Goal: Information Seeking & Learning: Learn about a topic

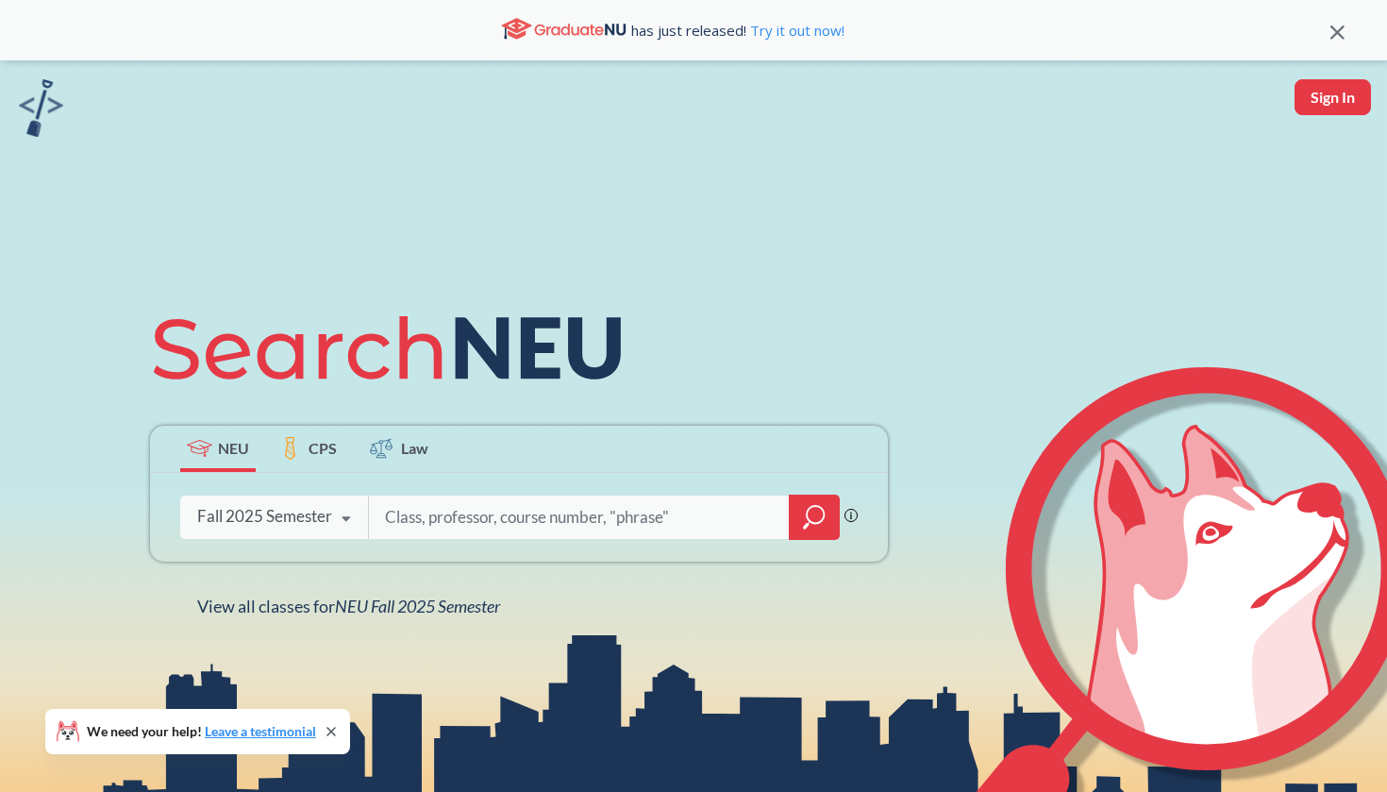
click at [388, 518] on input "search" at bounding box center [579, 517] width 392 height 40
click at [475, 512] on input "search" at bounding box center [579, 517] width 392 height 40
type input "Biochemistry"
click at [805, 507] on icon "magnifying glass" at bounding box center [814, 517] width 23 height 26
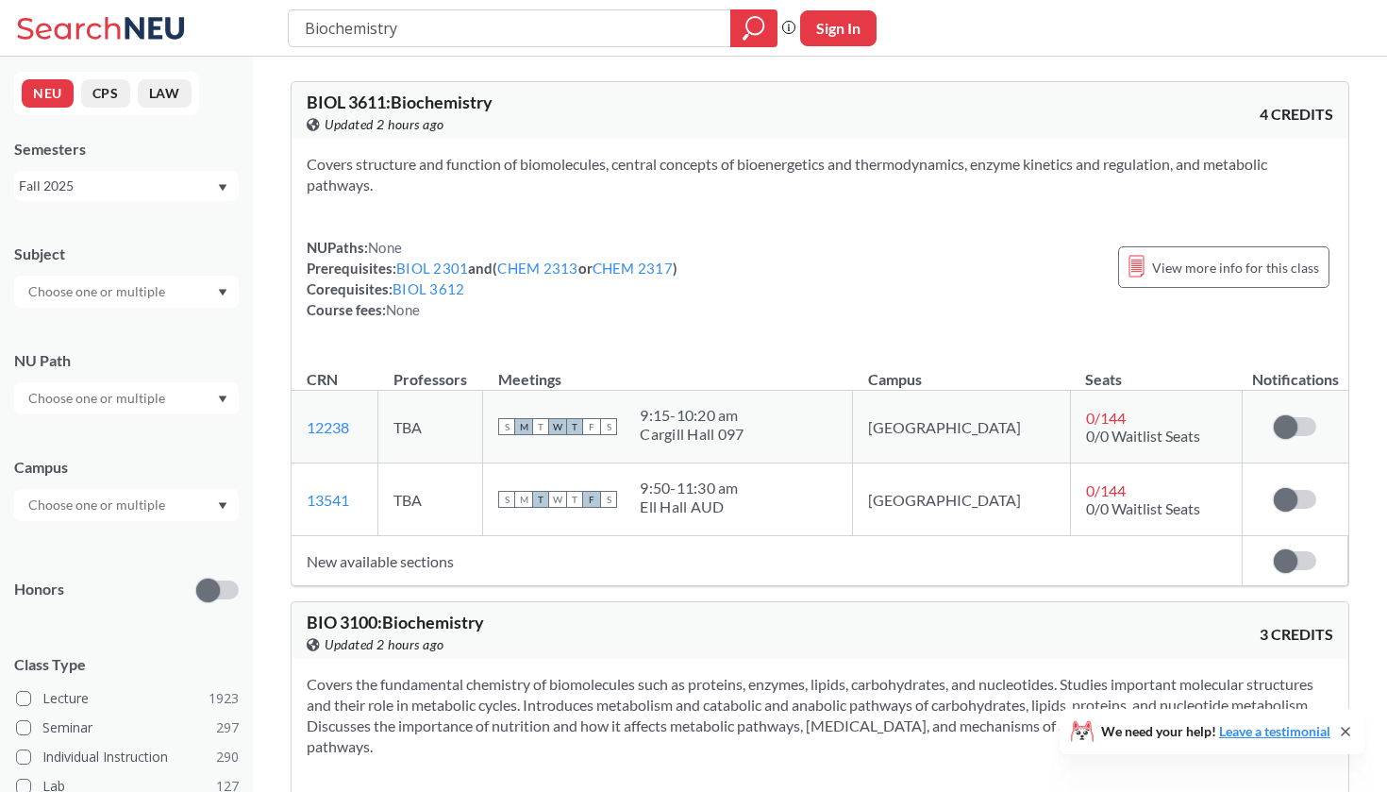
click at [97, 181] on div "Fall 2025" at bounding box center [117, 185] width 197 height 21
click at [216, 166] on div "Semesters Fall 2025" at bounding box center [126, 170] width 225 height 62
click at [1240, 272] on span "View more info for this class" at bounding box center [1235, 268] width 167 height 24
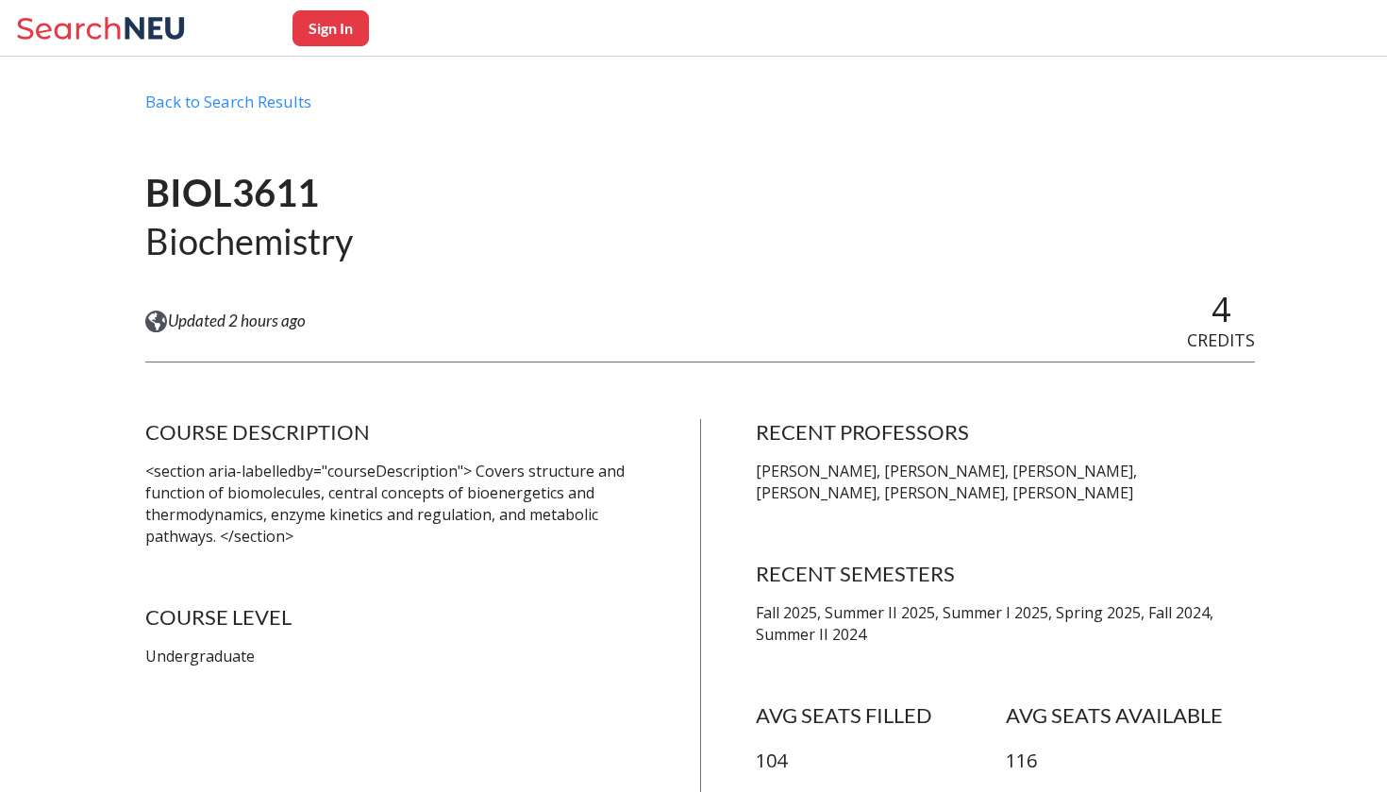
scroll to position [745, 0]
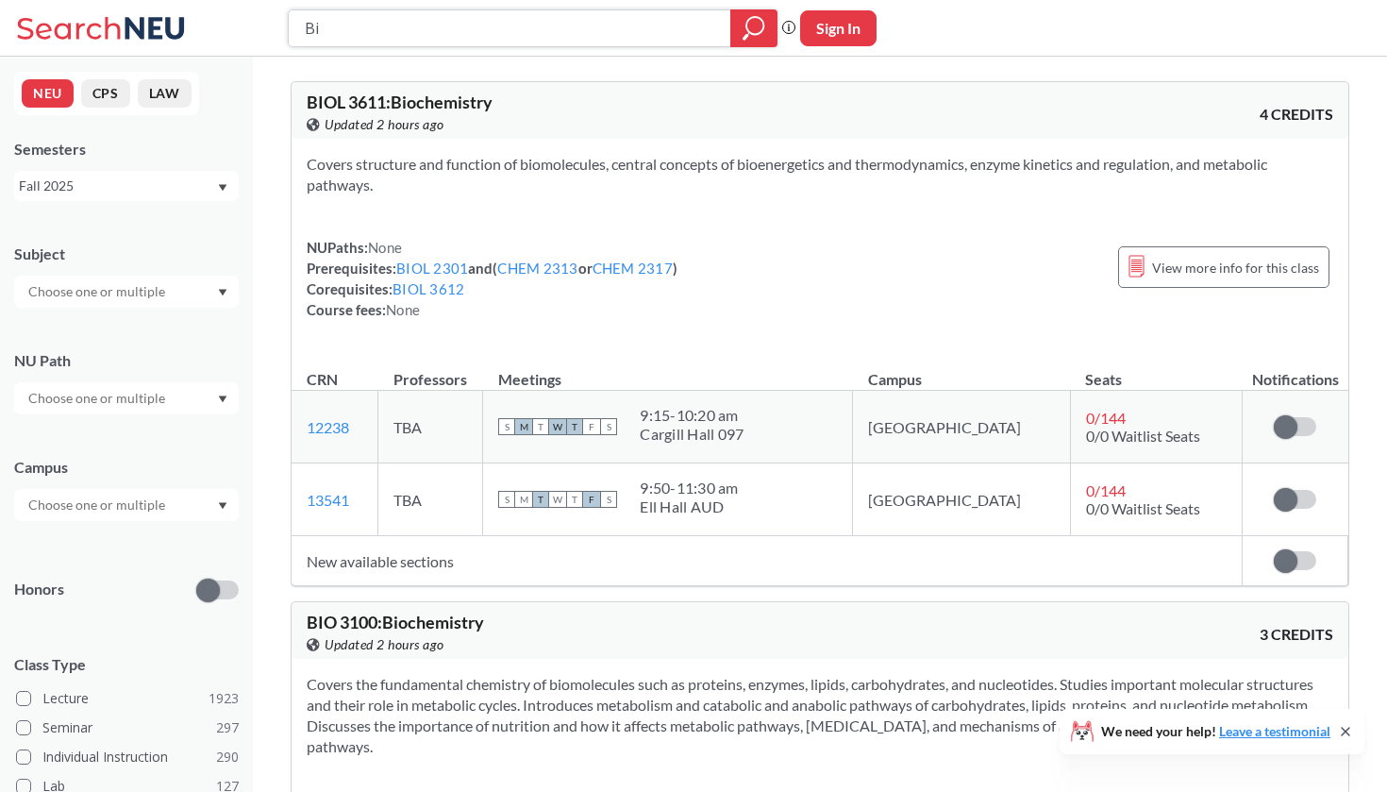
type input "B"
type input "physiology"
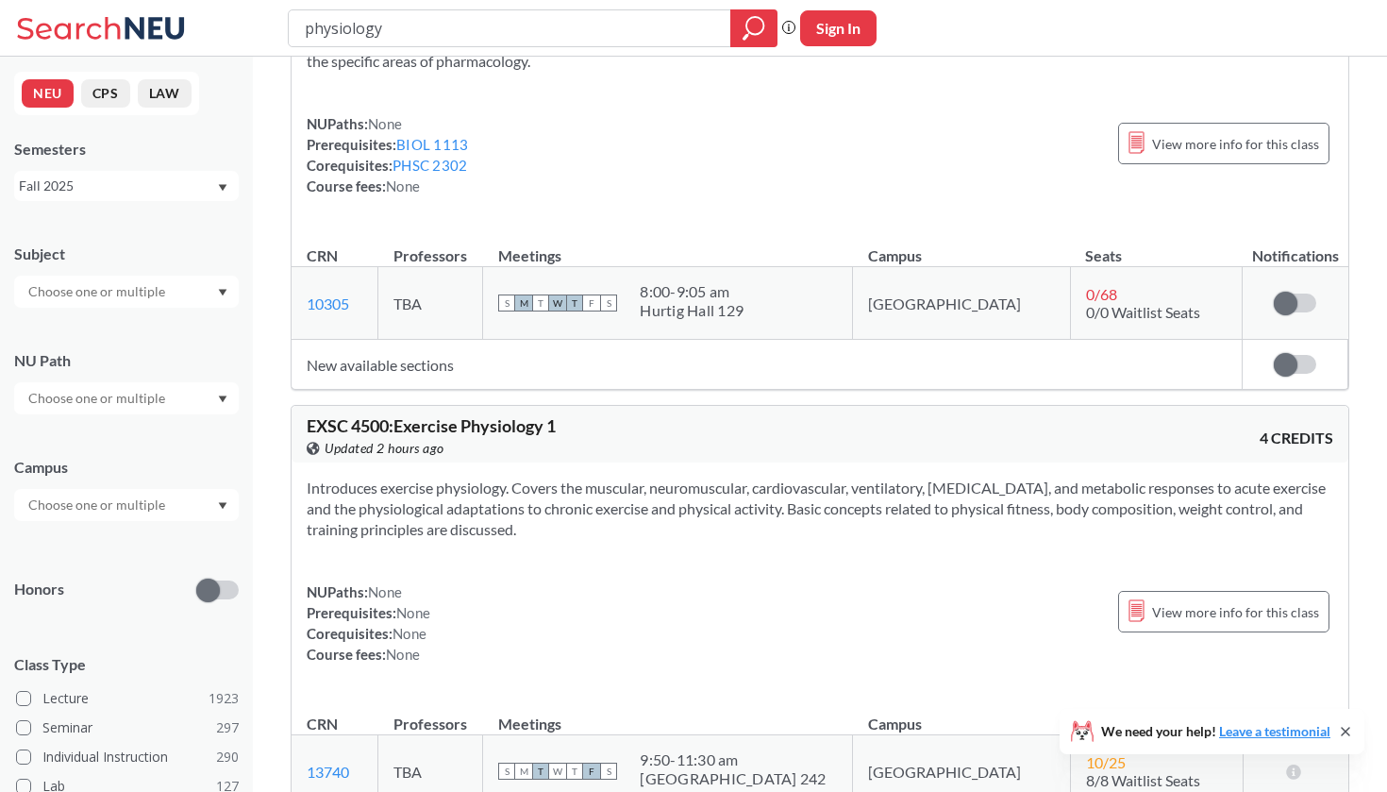
scroll to position [1426, 0]
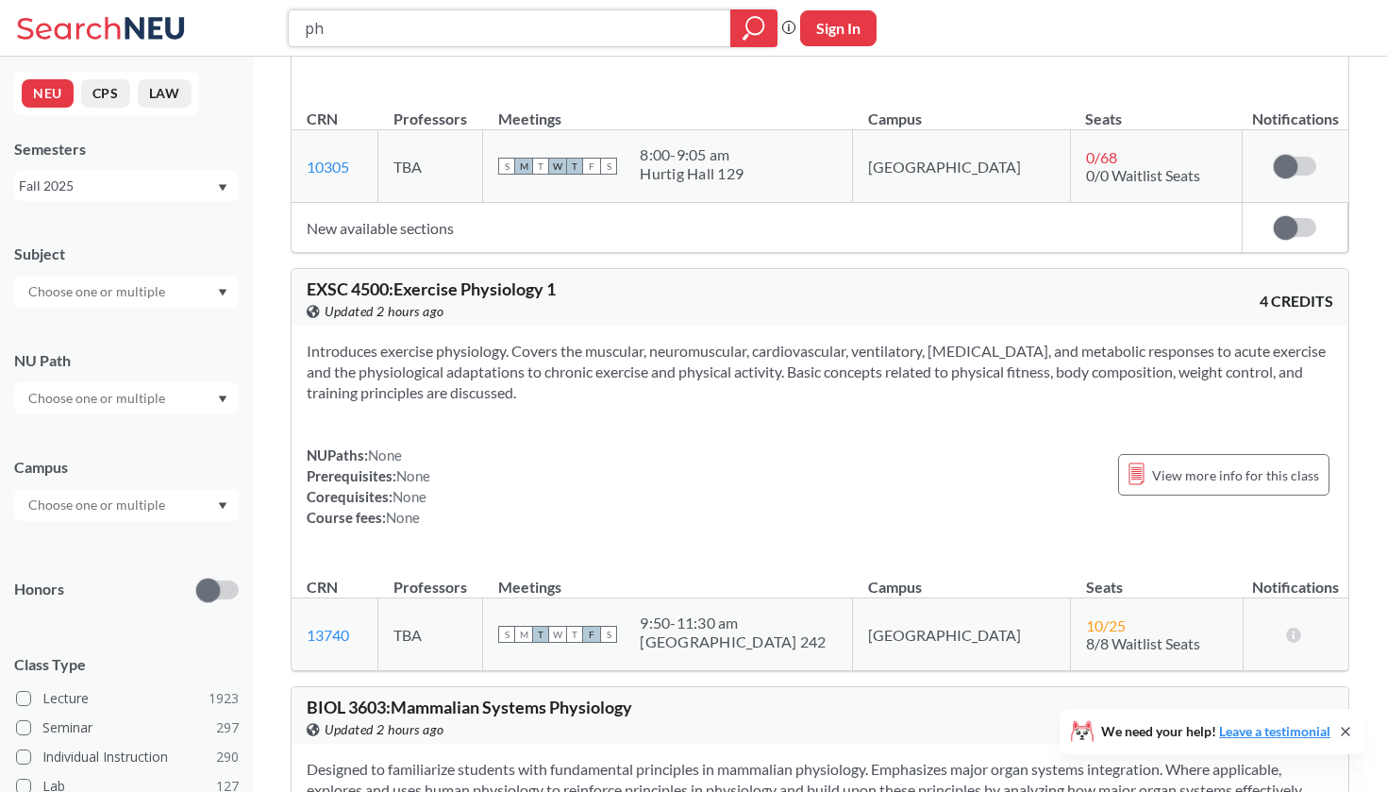
type input "p"
type input "organic chemistry"
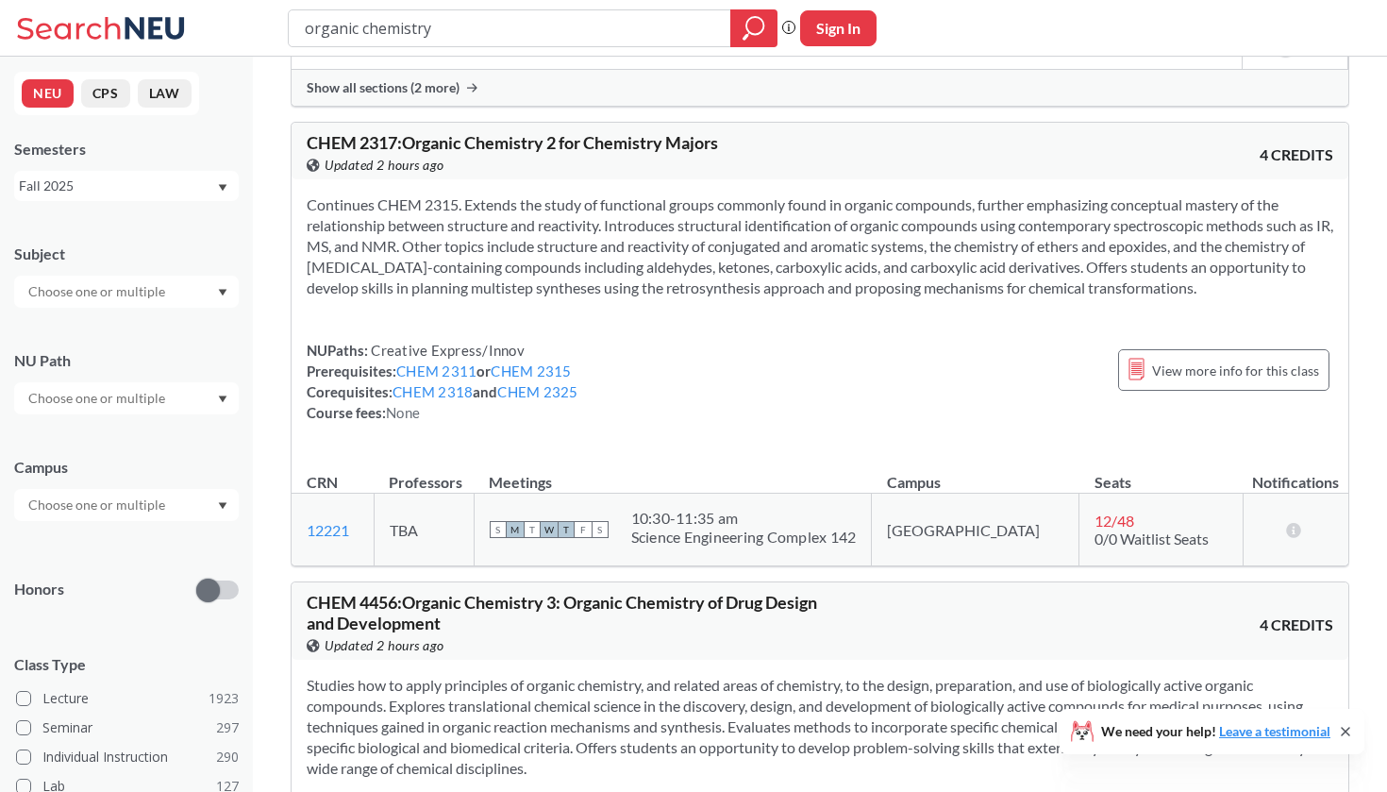
scroll to position [2157, 0]
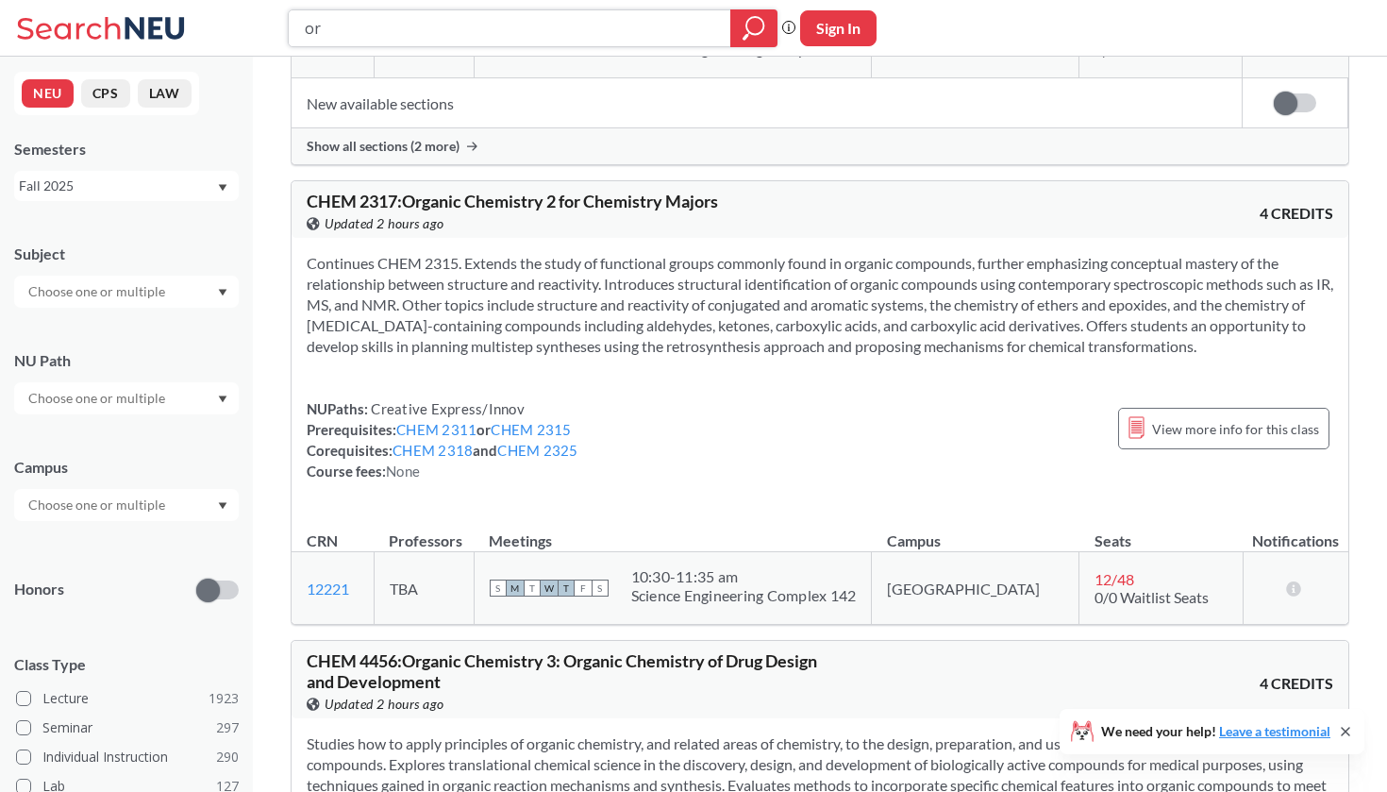
type input "o"
type input "physiology"
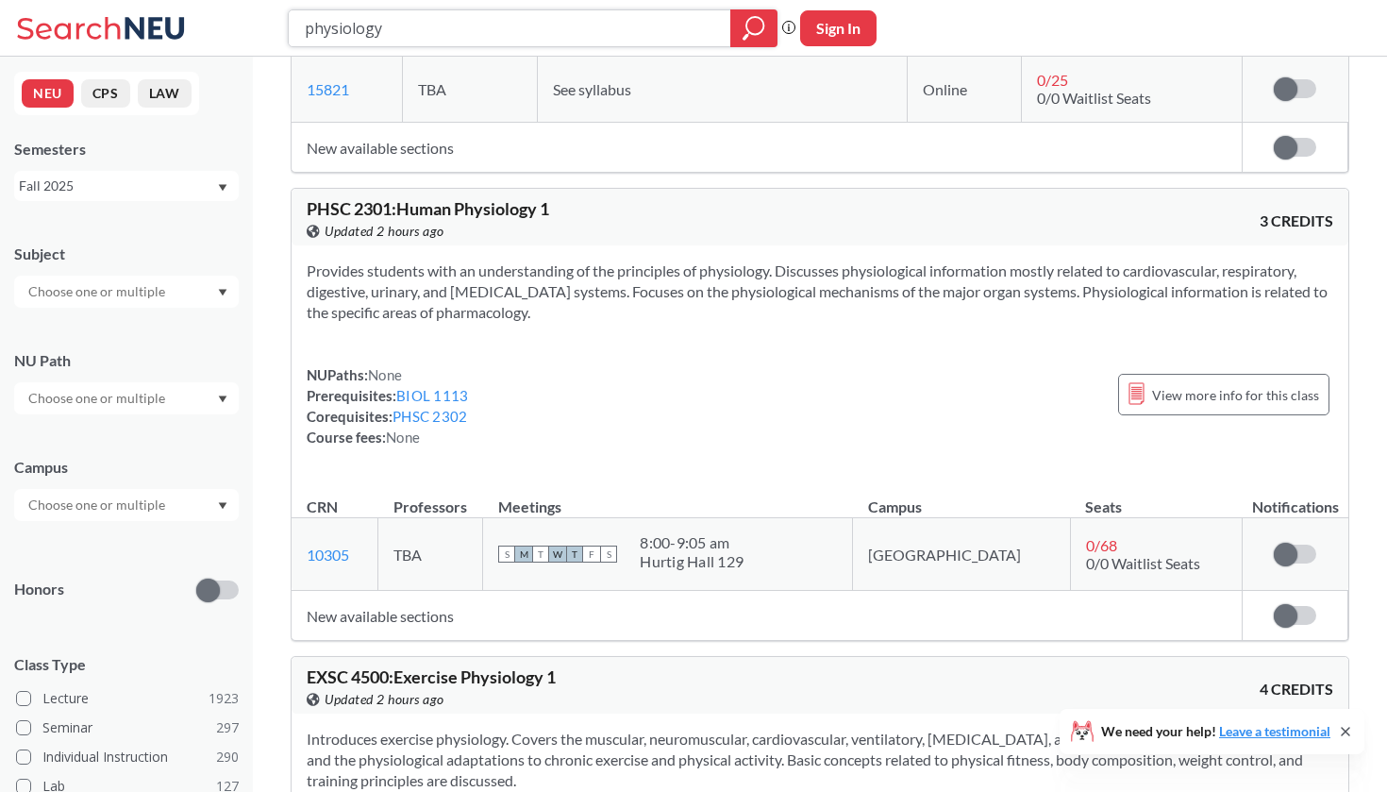
scroll to position [1044, 0]
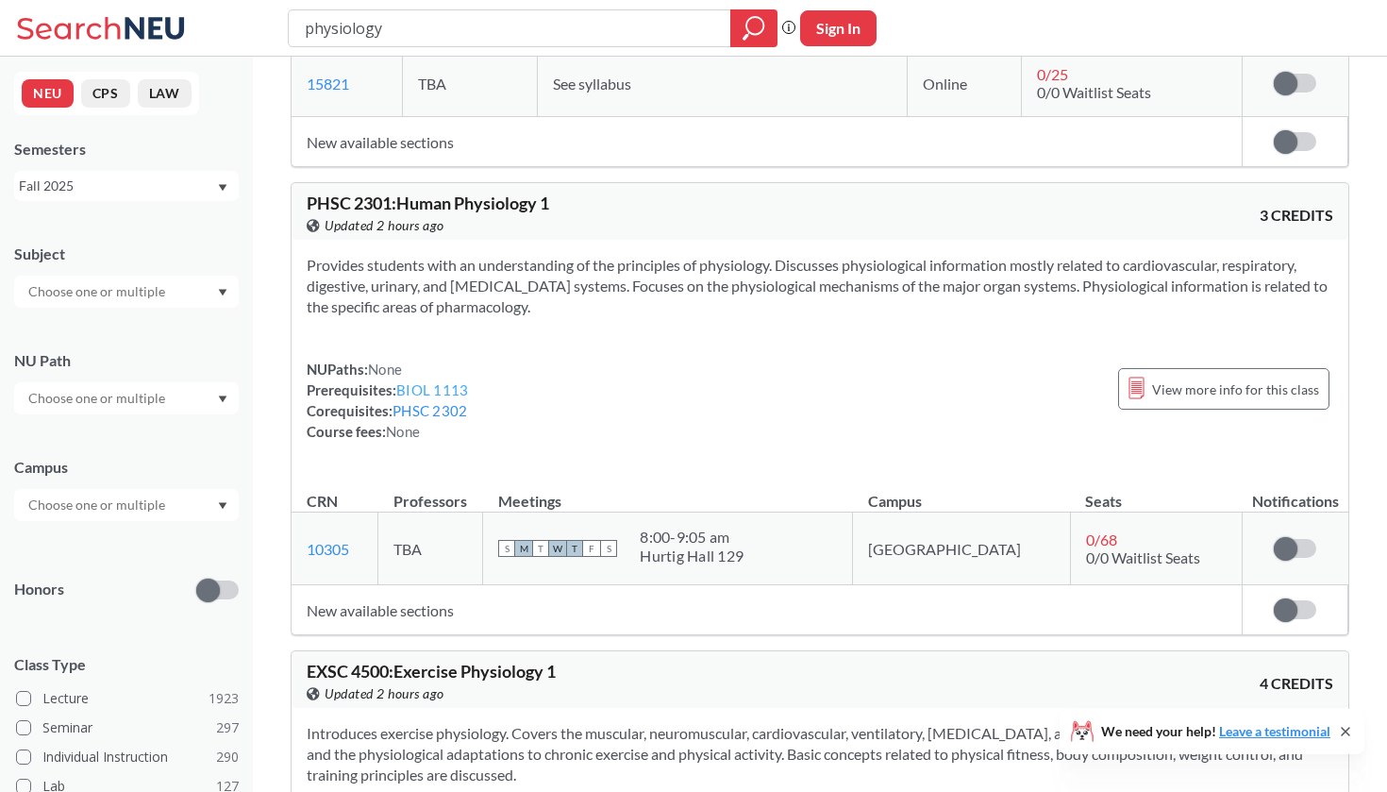
click at [434, 381] on link "BIOL 1113" at bounding box center [432, 389] width 72 height 17
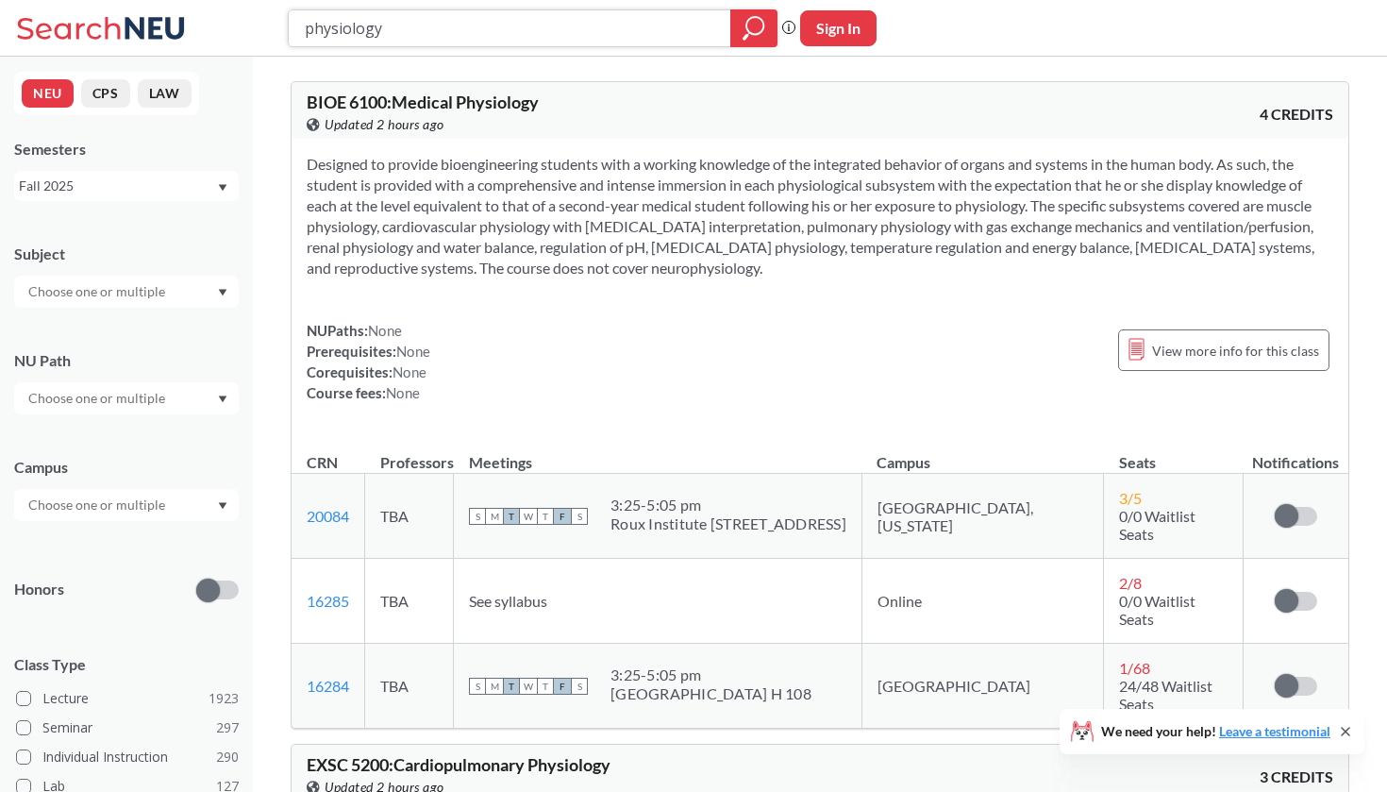
drag, startPoint x: 404, startPoint y: 42, endPoint x: 298, endPoint y: 32, distance: 106.2
click at [297, 32] on div "physiology" at bounding box center [533, 28] width 490 height 38
type input "molecular biology"
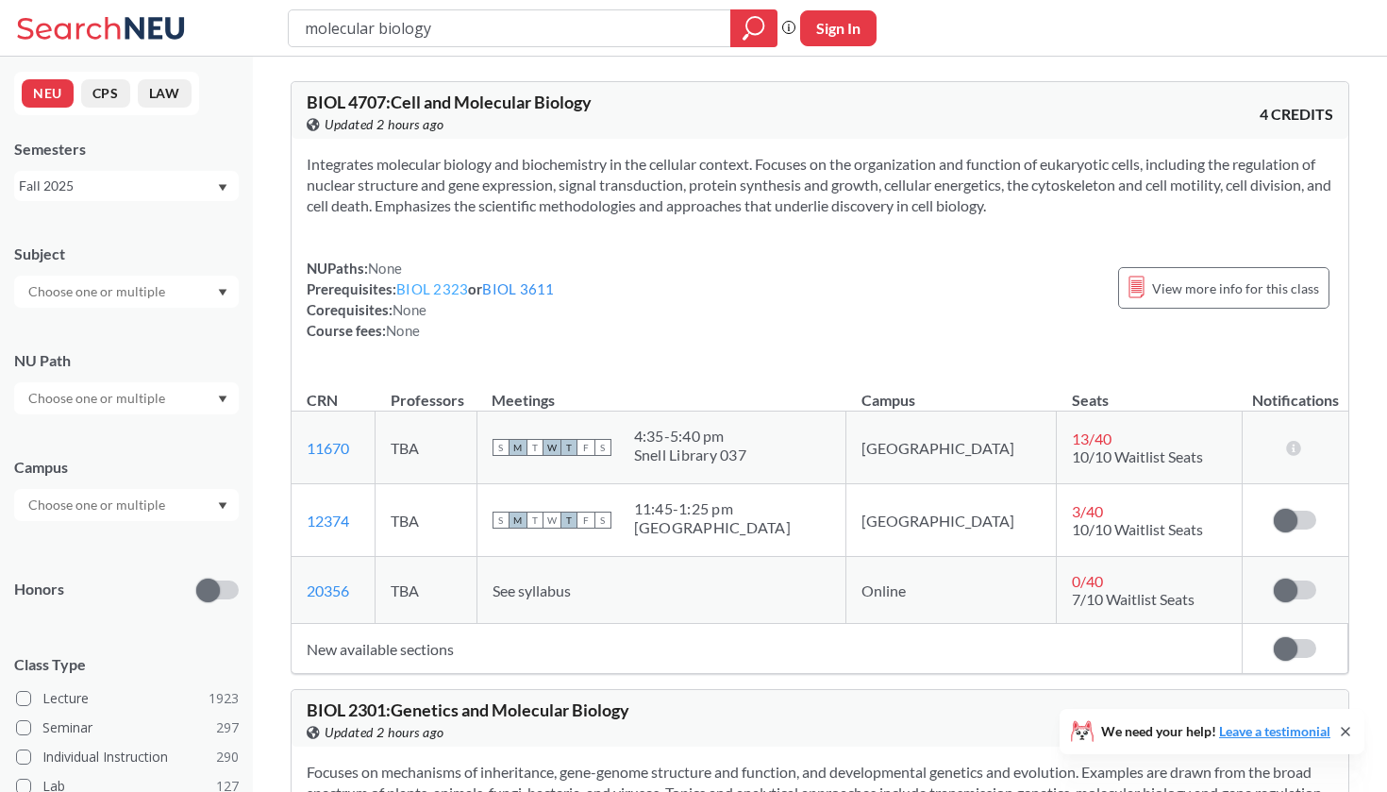
click at [451, 283] on link "BIOL 2323" at bounding box center [432, 288] width 72 height 17
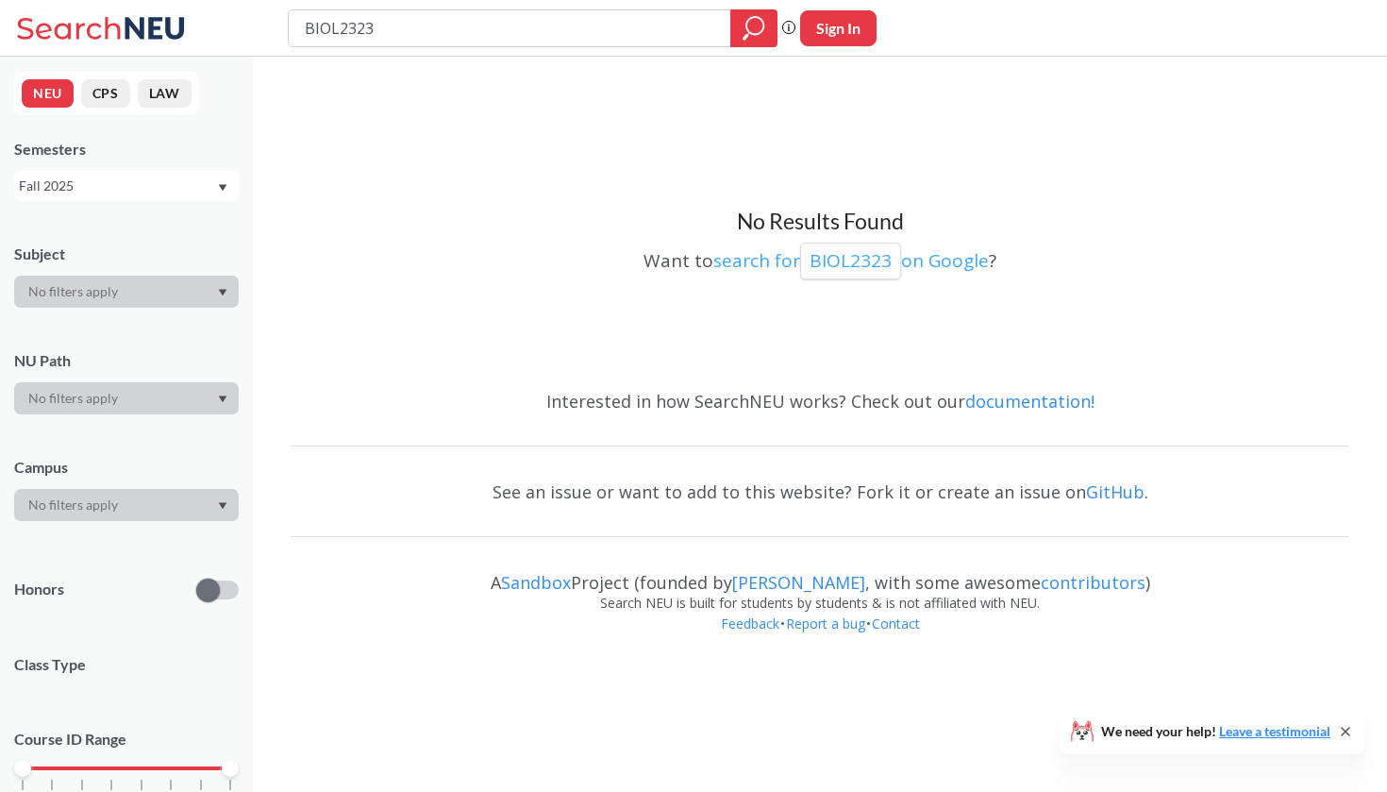
click at [826, 258] on p "BIOL2323" at bounding box center [850, 260] width 82 height 25
type input "molecular biology"
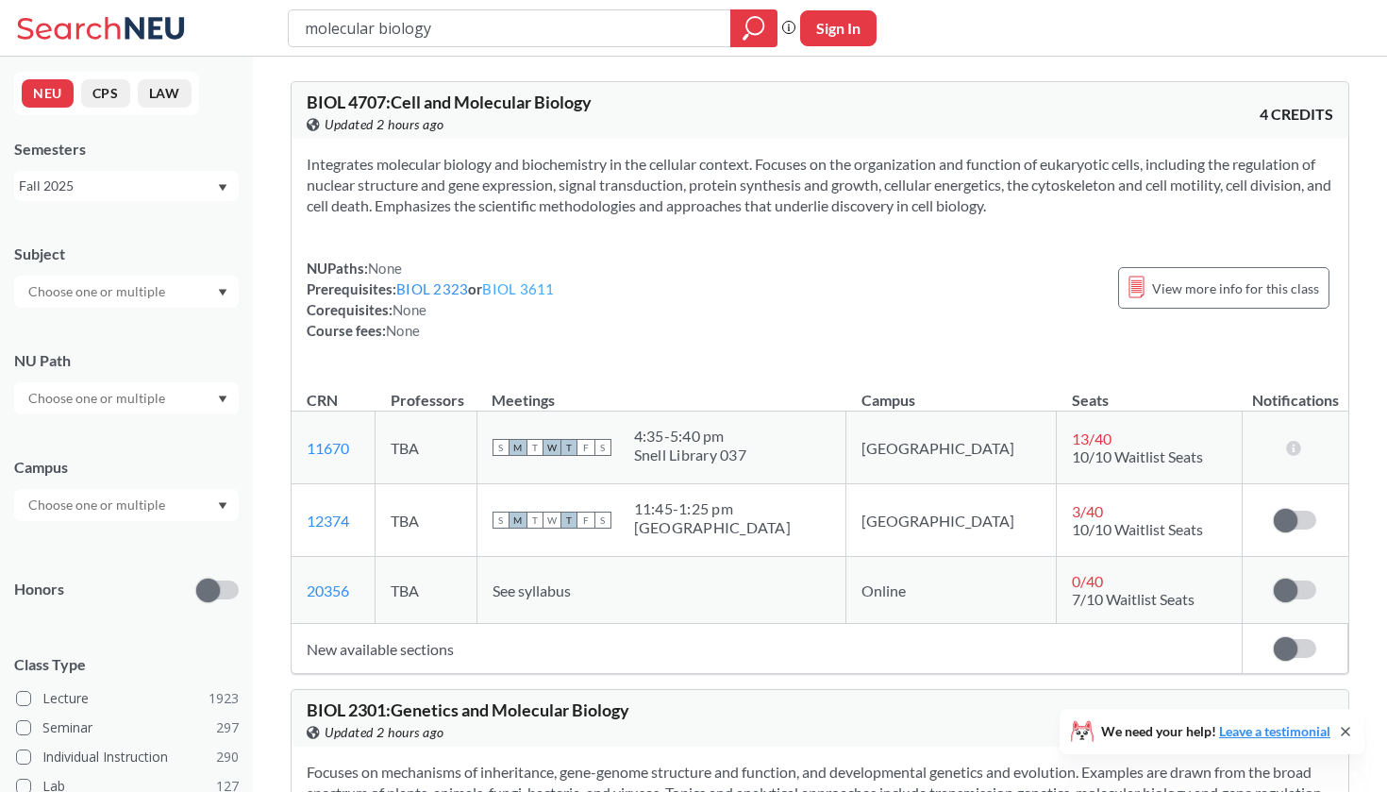
click at [520, 291] on link "BIOL 3611" at bounding box center [518, 288] width 72 height 17
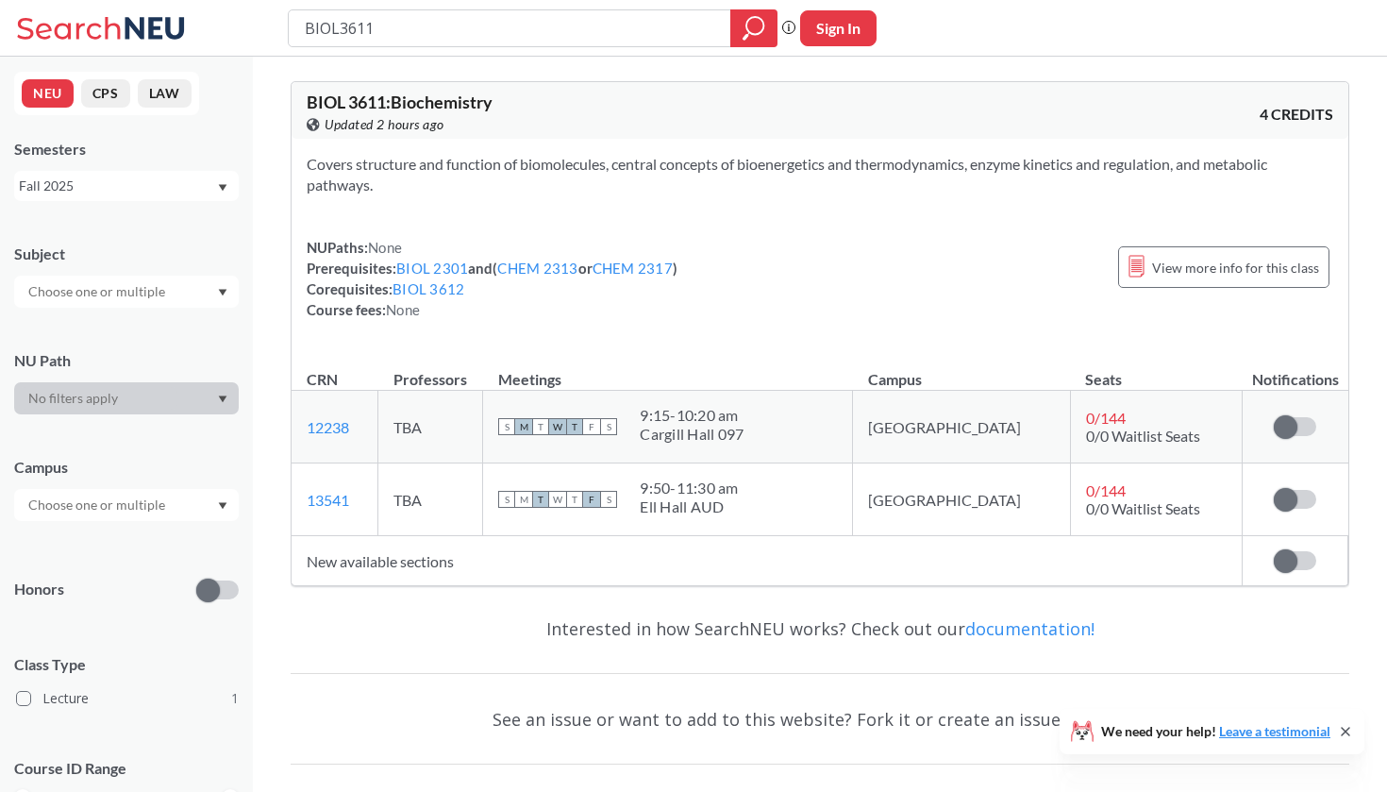
type input "molecular biology"
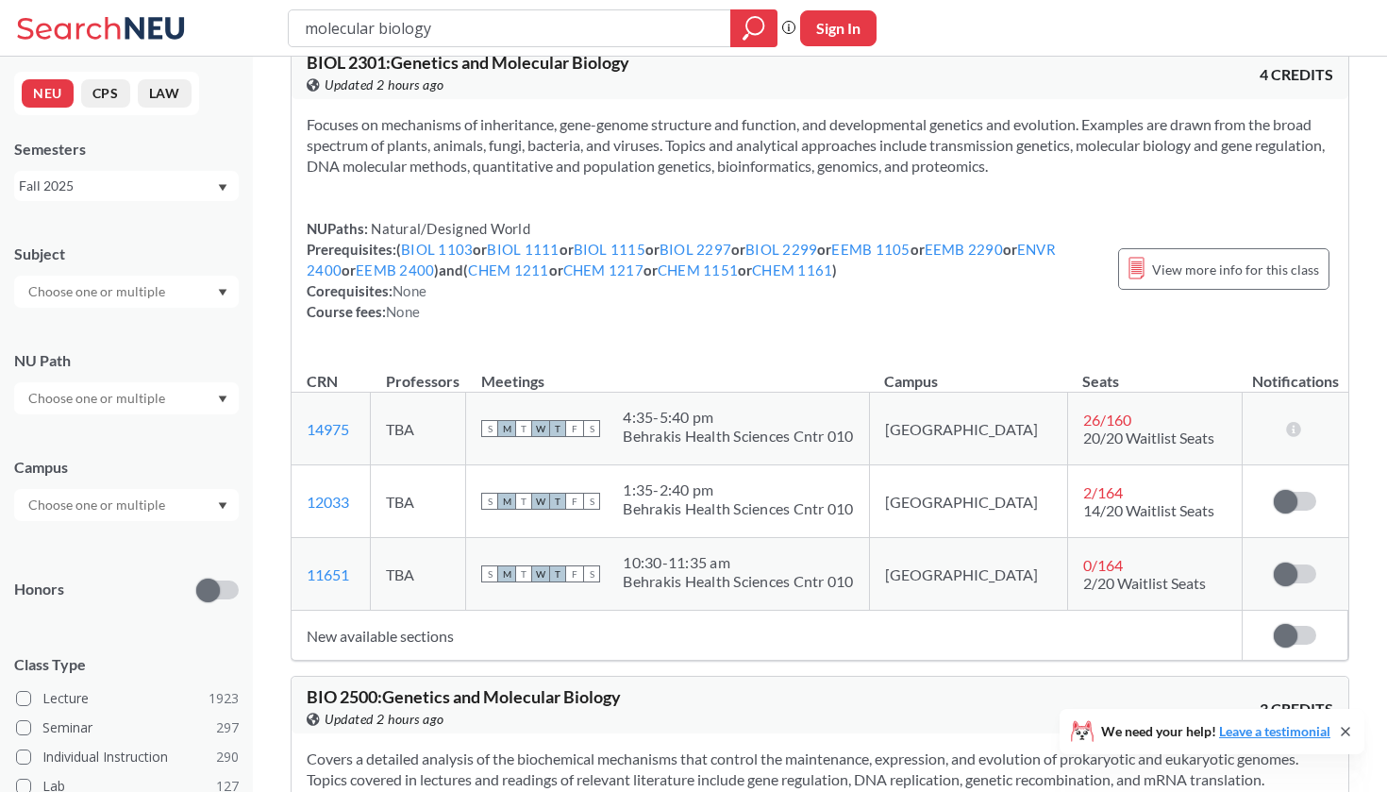
scroll to position [649, 0]
click at [445, 251] on link "BIOL 1103" at bounding box center [437, 247] width 72 height 17
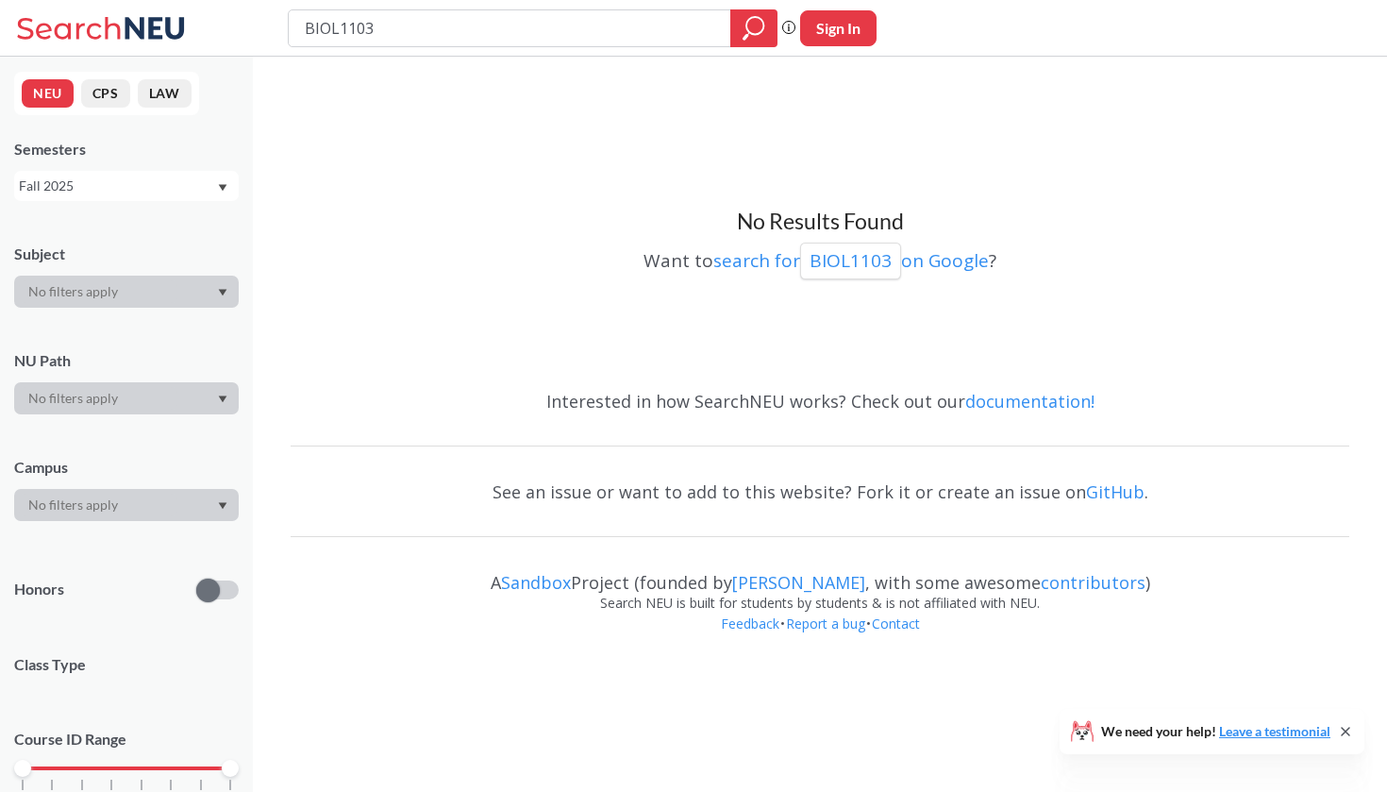
type input "molecular biology"
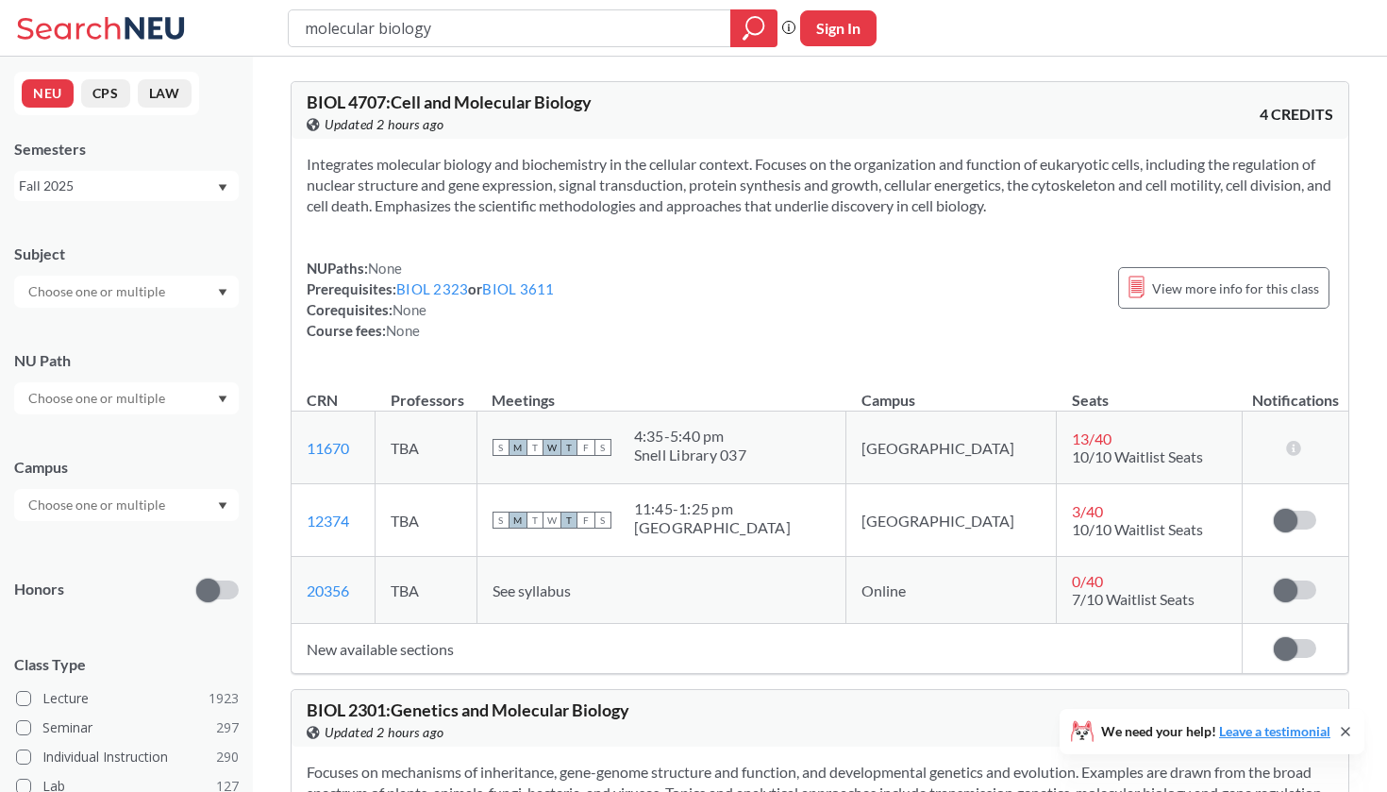
scroll to position [649, 0]
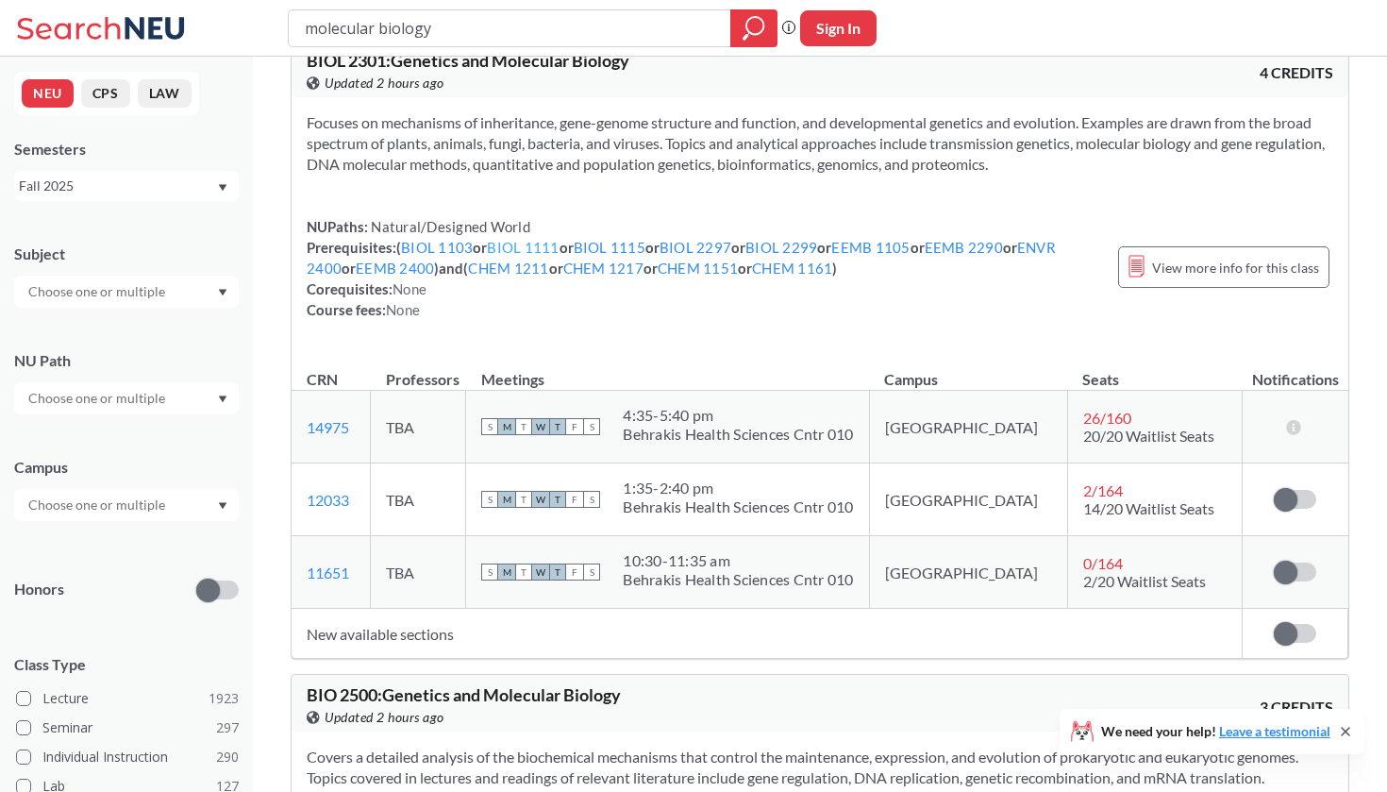
click at [523, 250] on link "BIOL 1111" at bounding box center [523, 247] width 72 height 17
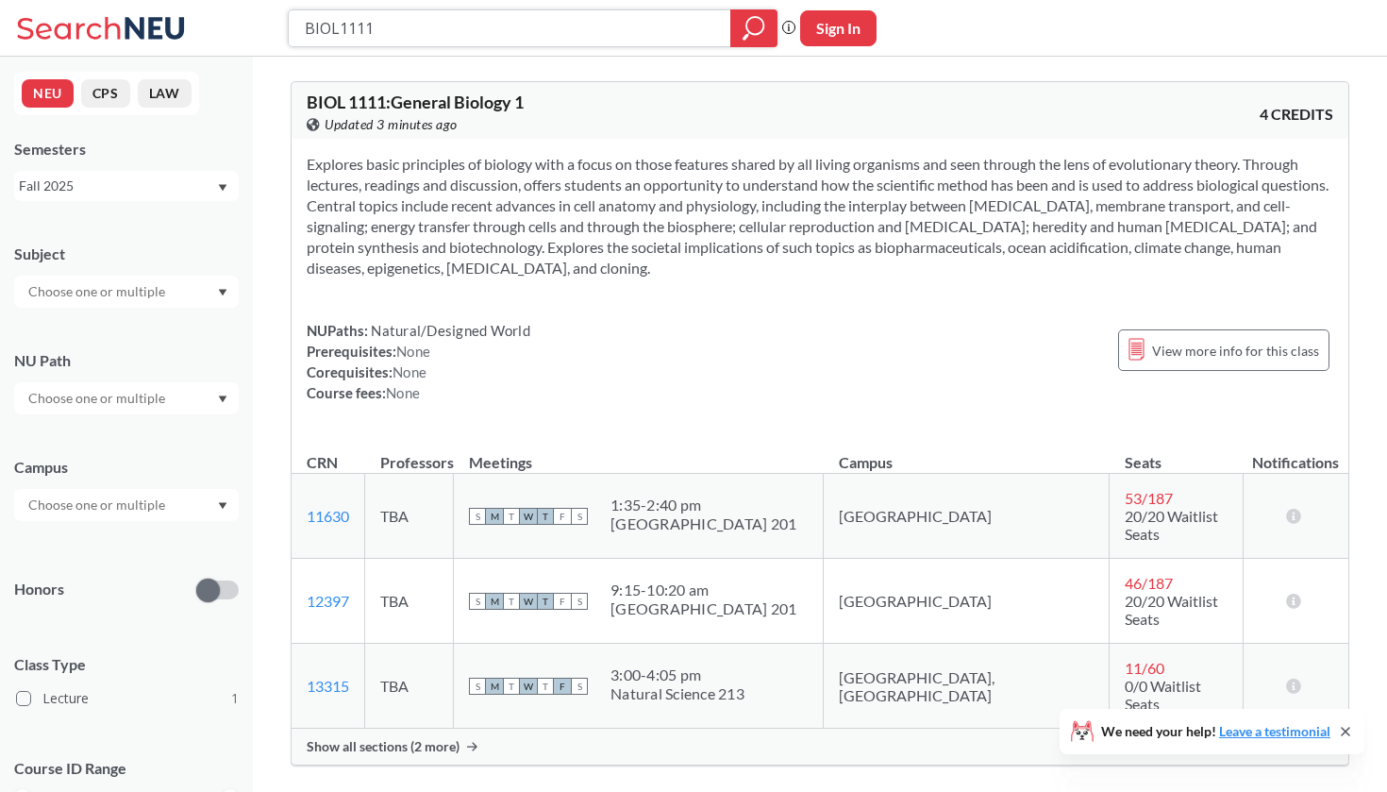
type input "molecular biology"
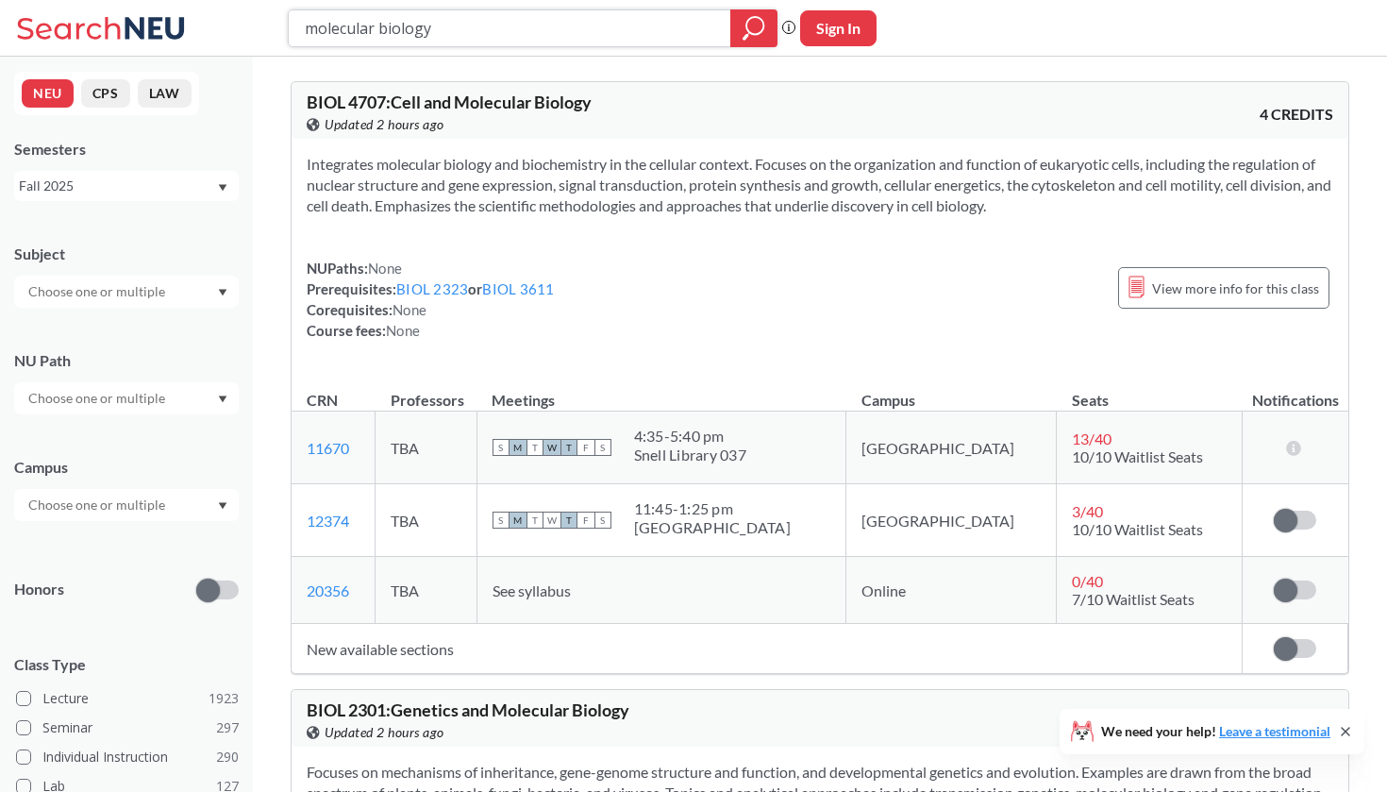
scroll to position [649, 0]
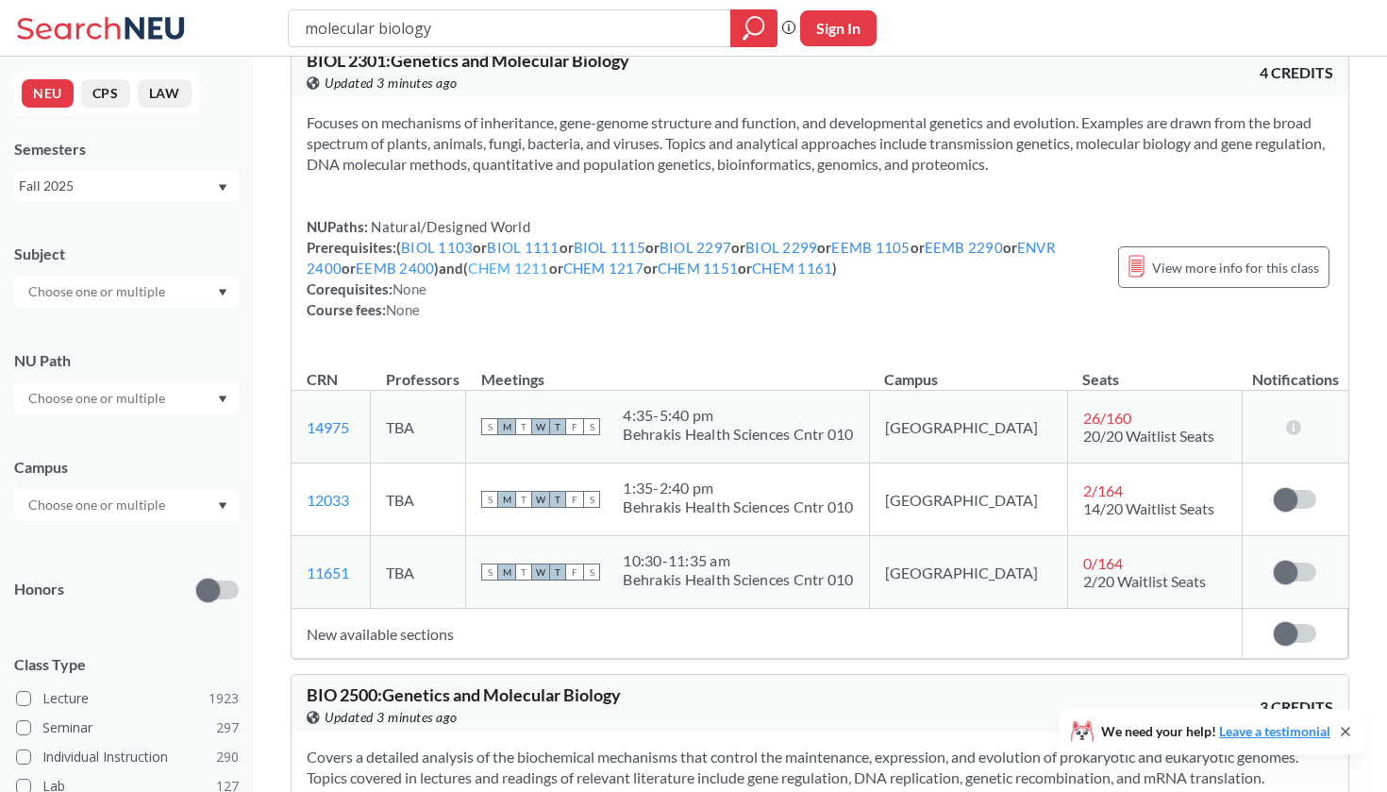
click at [523, 272] on link "CHEM 1211" at bounding box center [508, 267] width 80 height 17
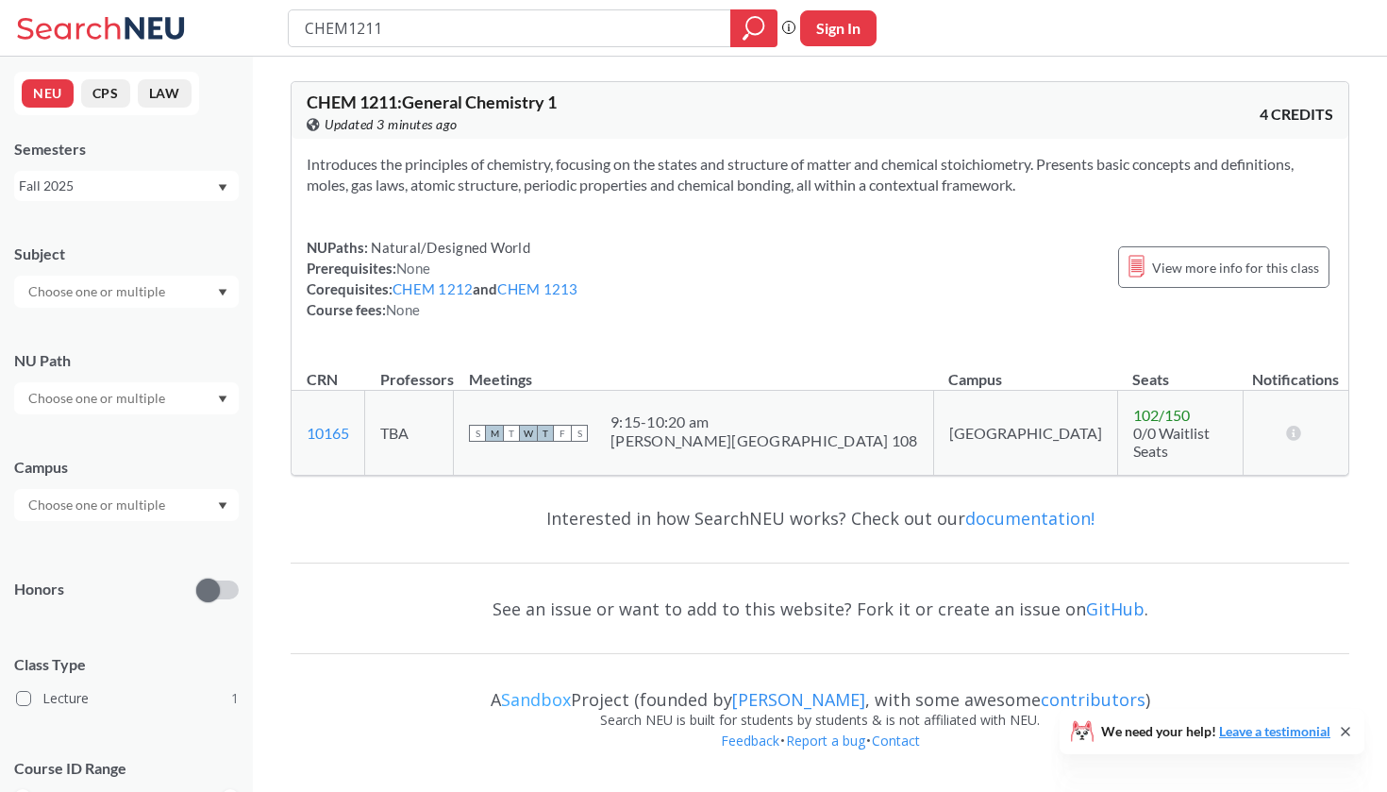
type input "molecular biology"
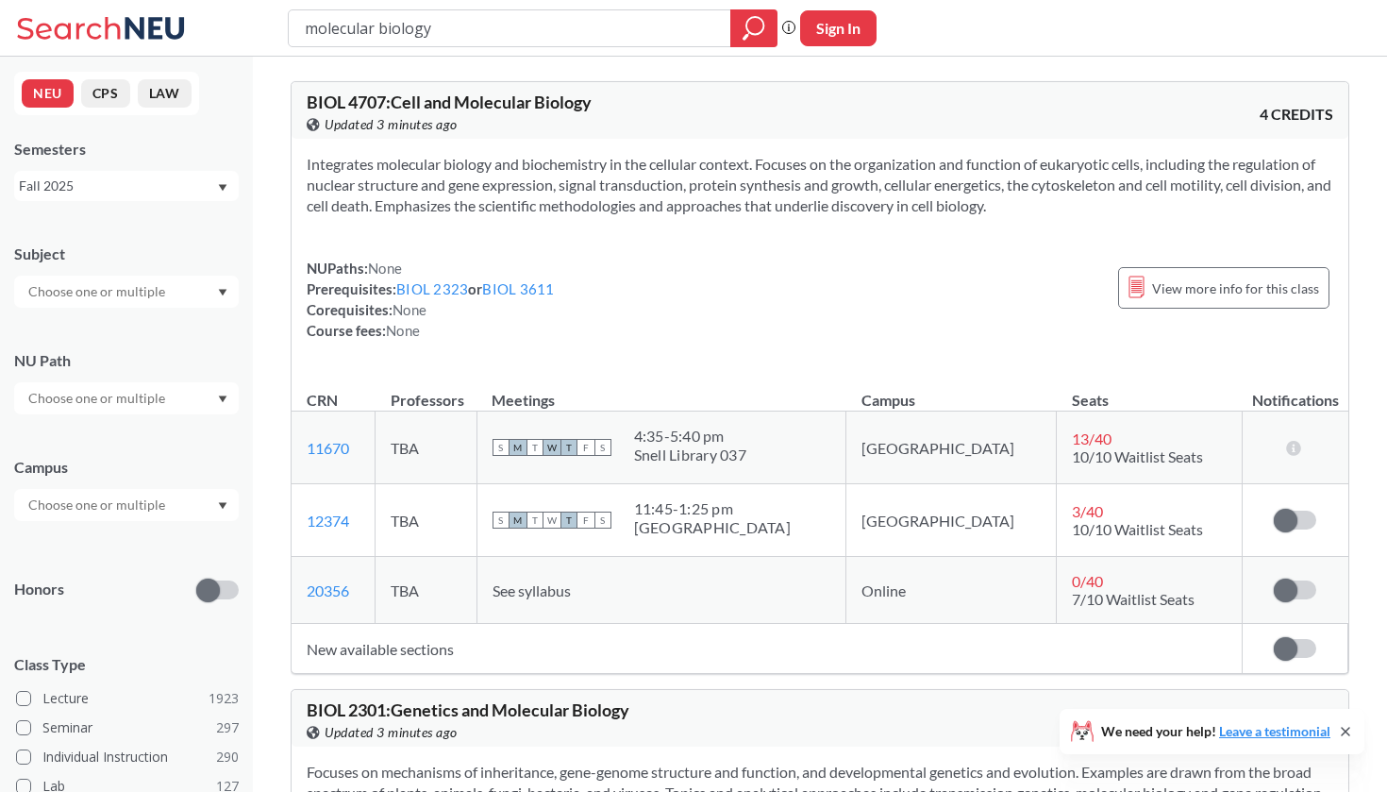
scroll to position [649, 0]
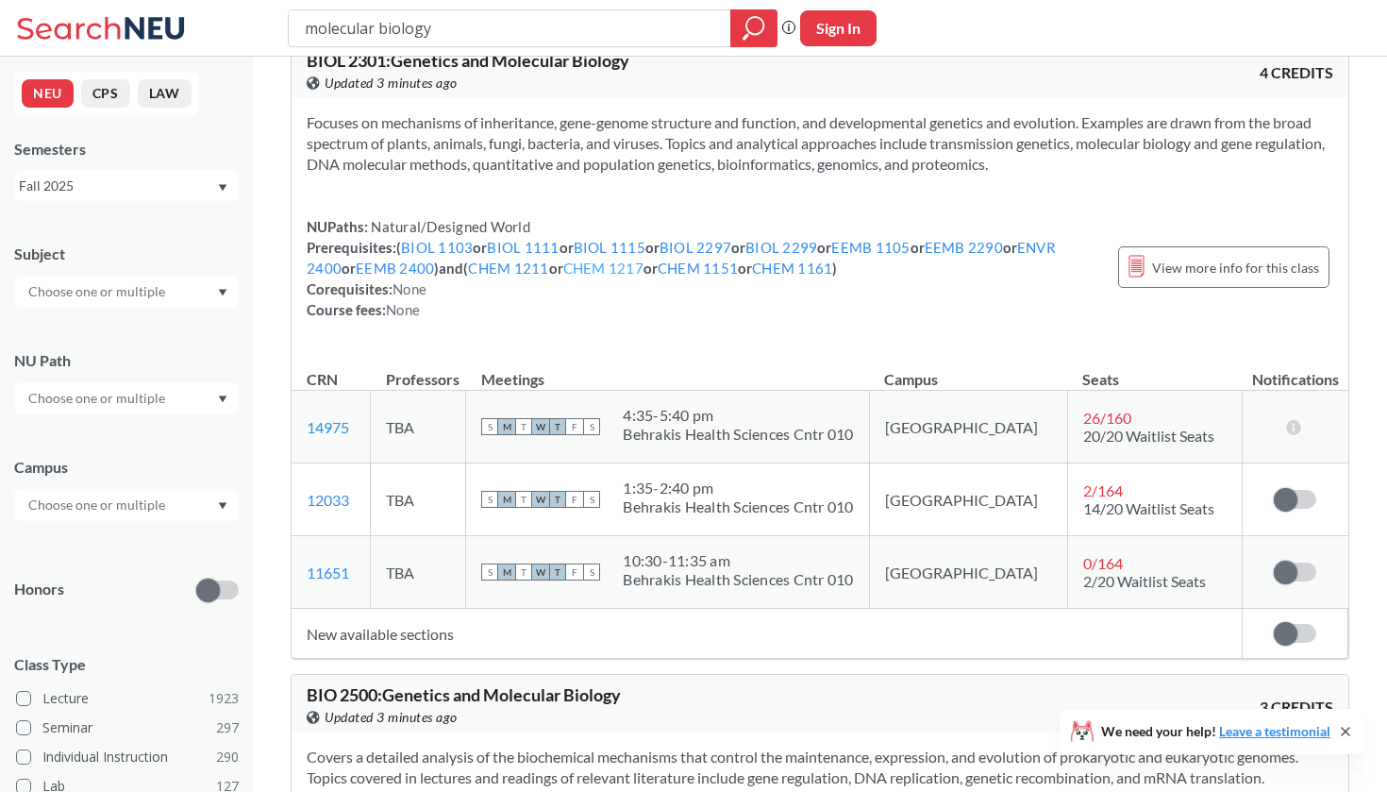
click at [613, 271] on link "CHEM 1217" at bounding box center [603, 267] width 80 height 17
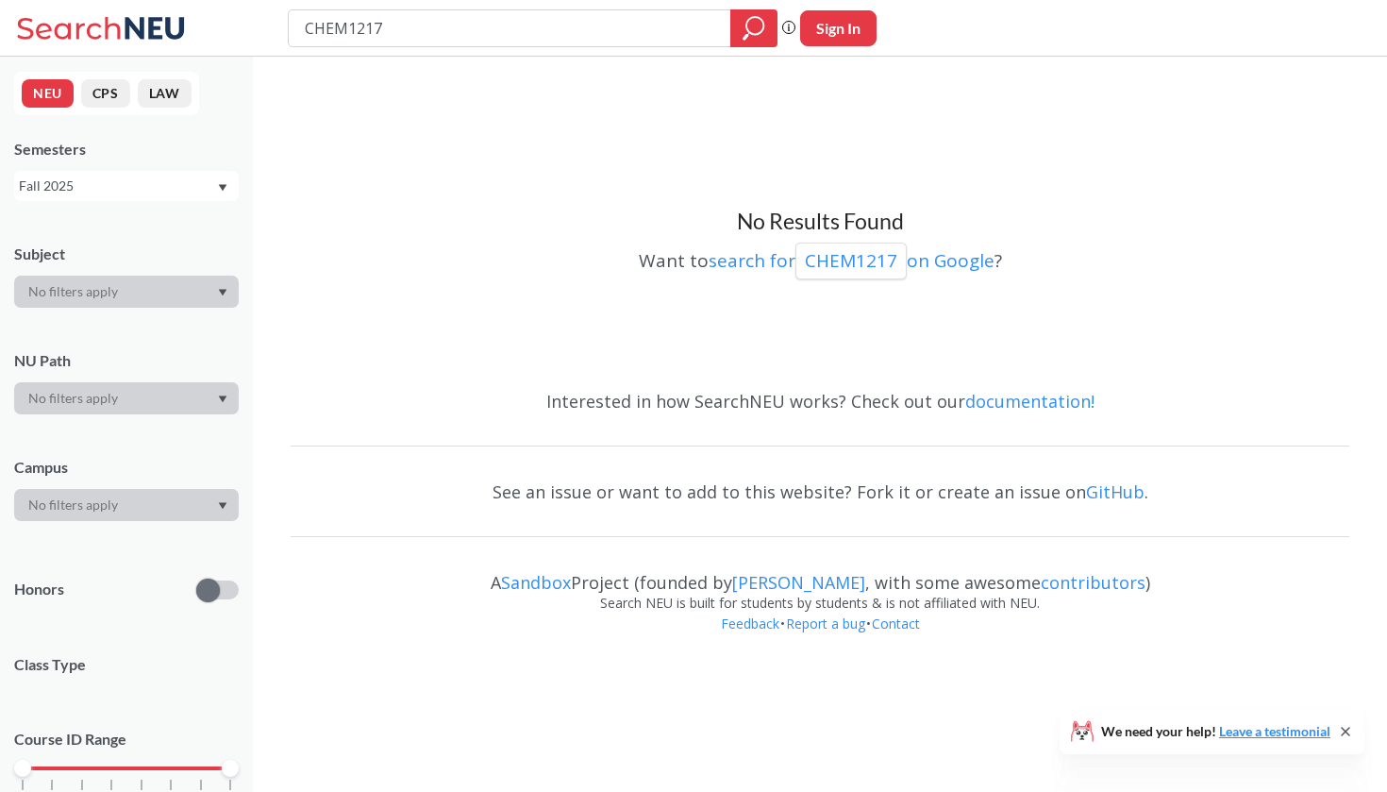
type input "molecular biology"
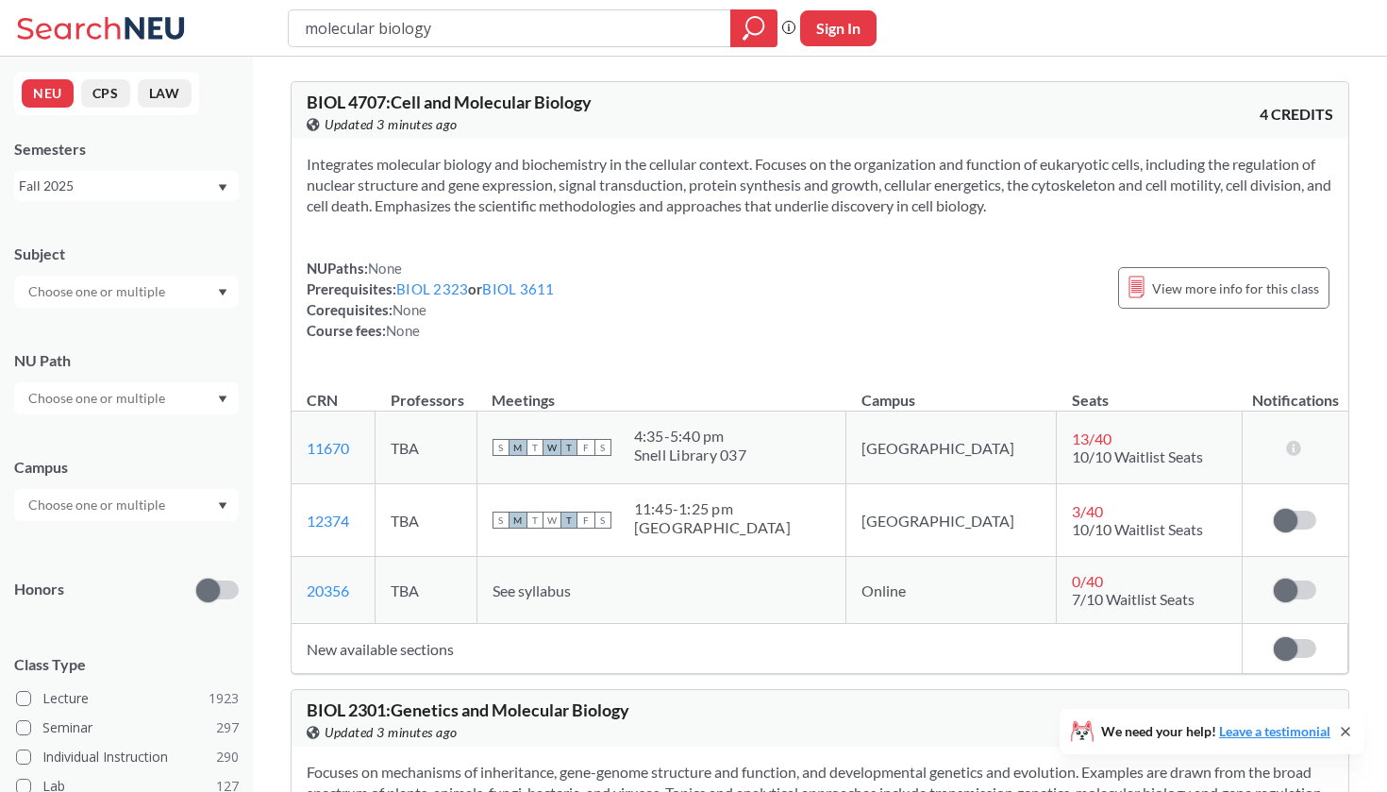
scroll to position [649, 0]
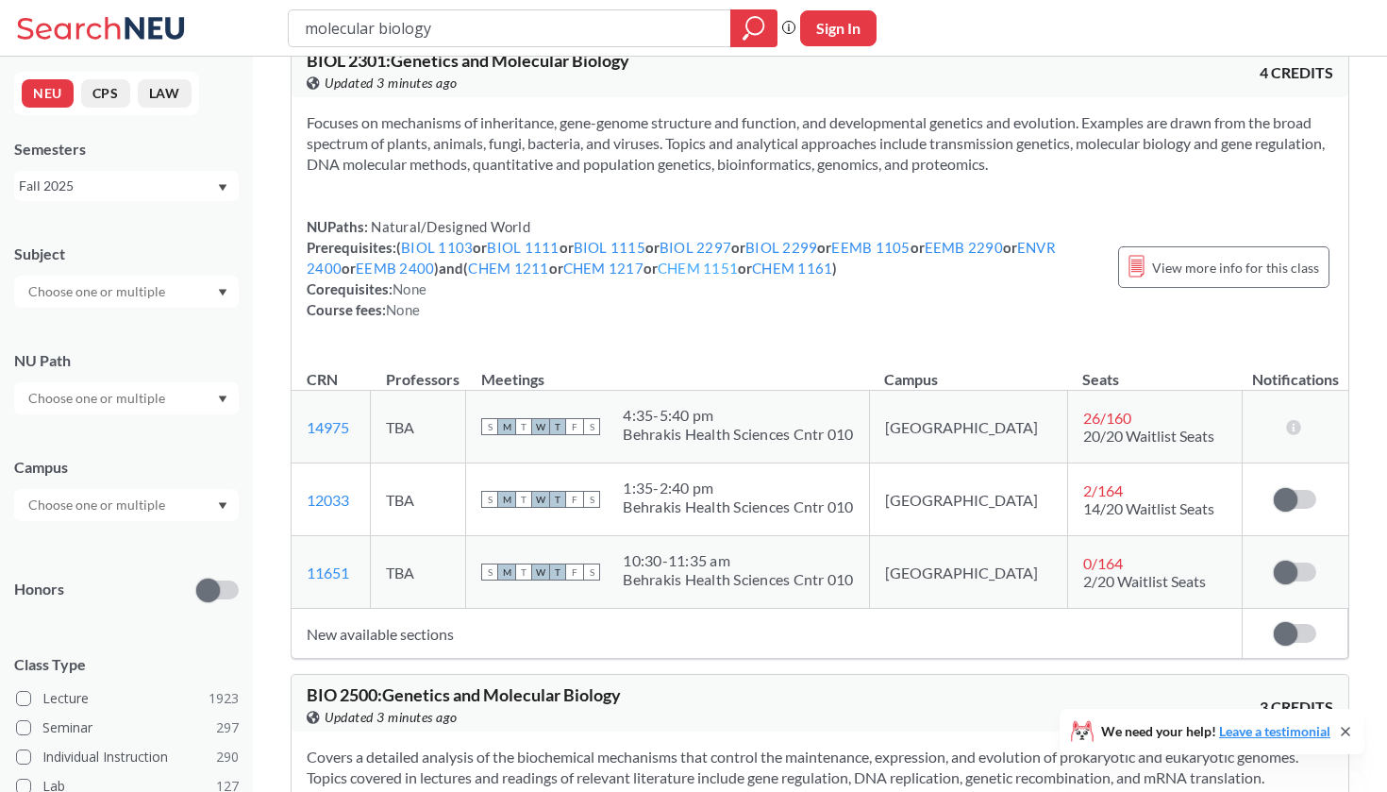
click at [724, 267] on link "CHEM 1151" at bounding box center [698, 267] width 80 height 17
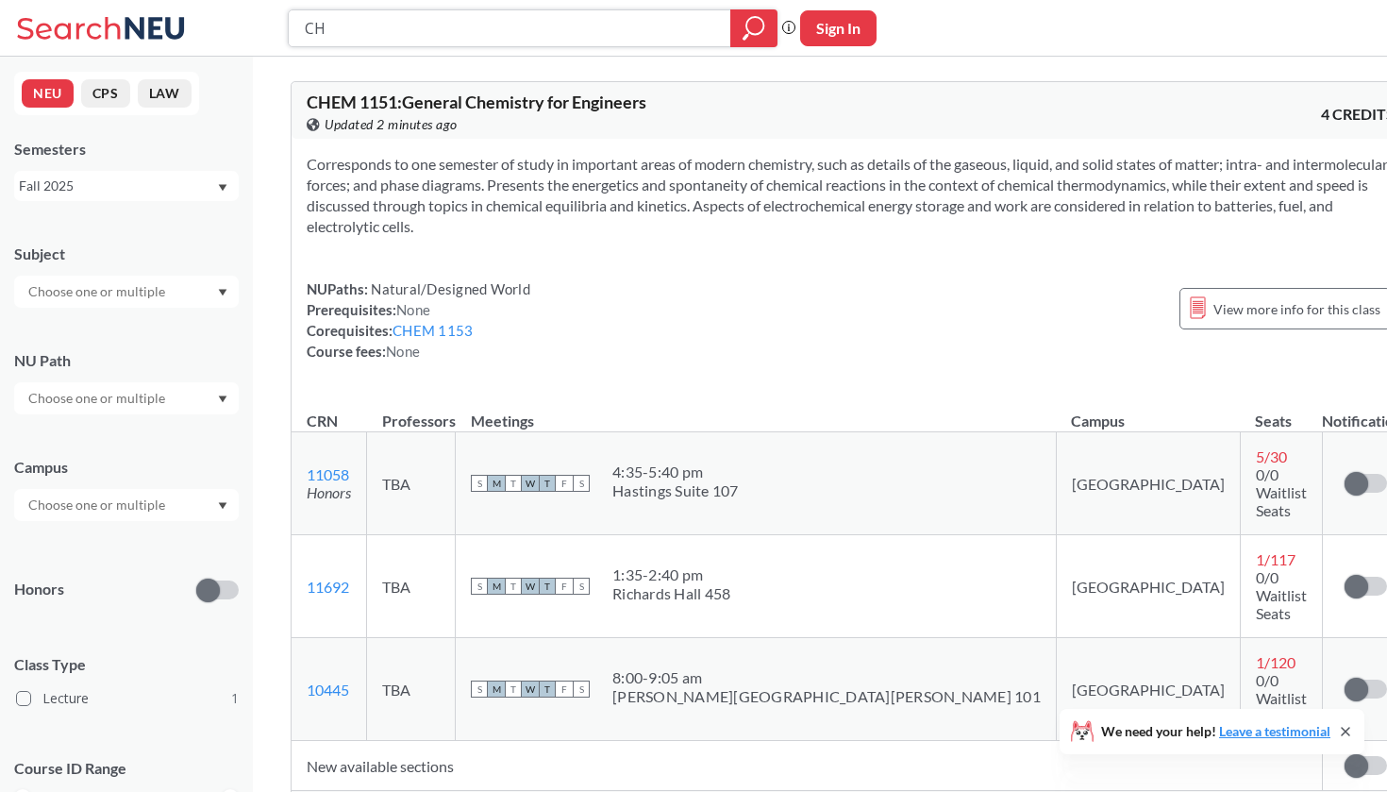
type input "C"
type input "biochemsitry"
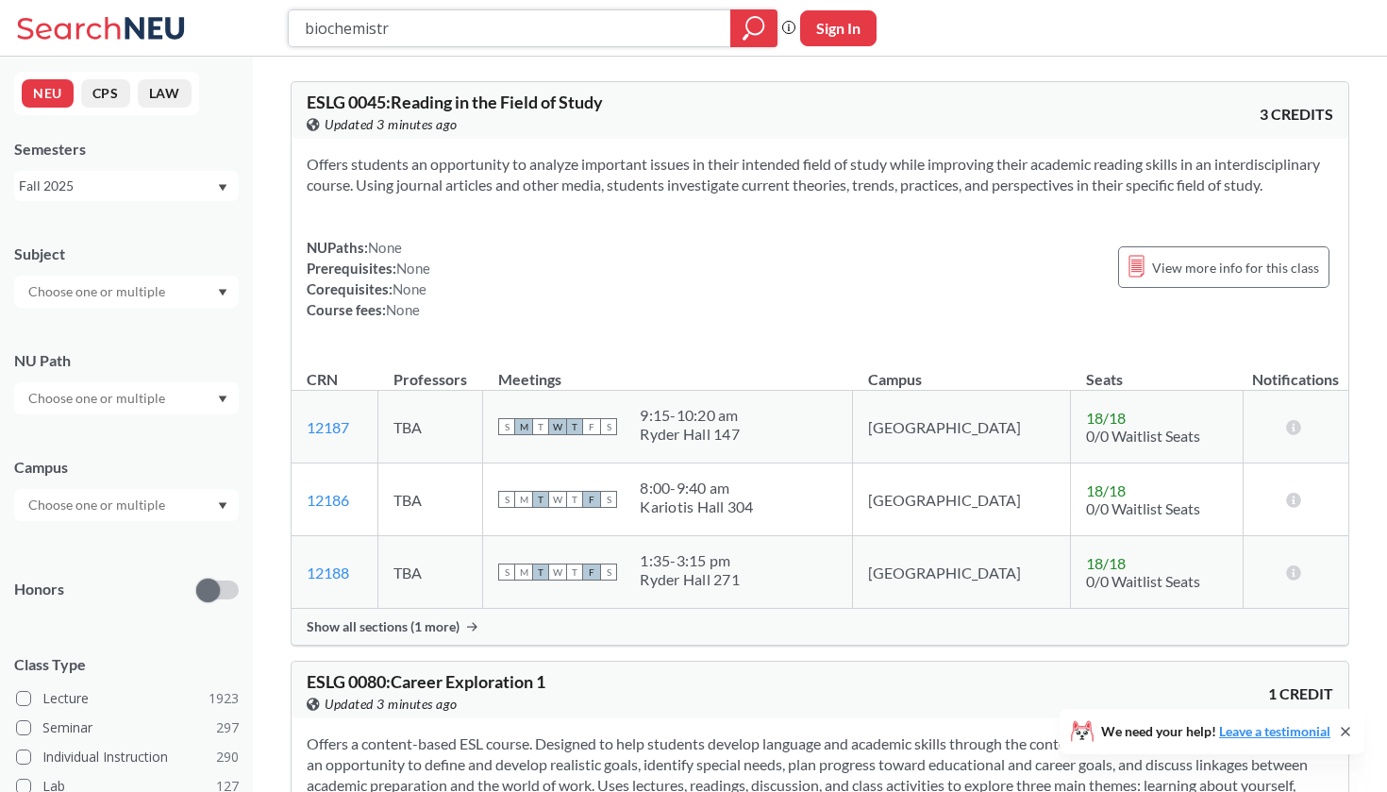
type input "biochemistry"
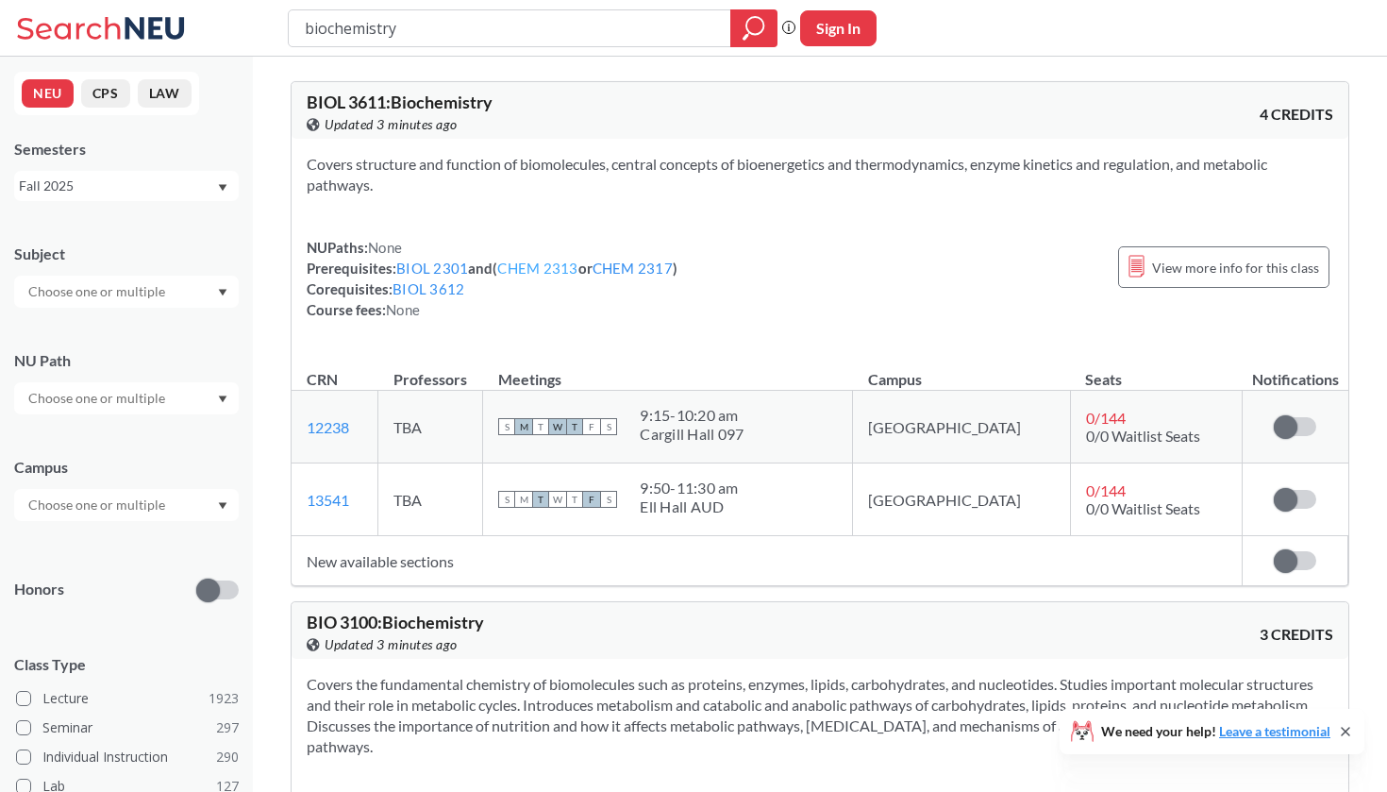
click at [540, 260] on link "CHEM 2313" at bounding box center [537, 267] width 80 height 17
type input "biochemistry"
click at [659, 267] on link "CHEM 2317" at bounding box center [632, 267] width 80 height 17
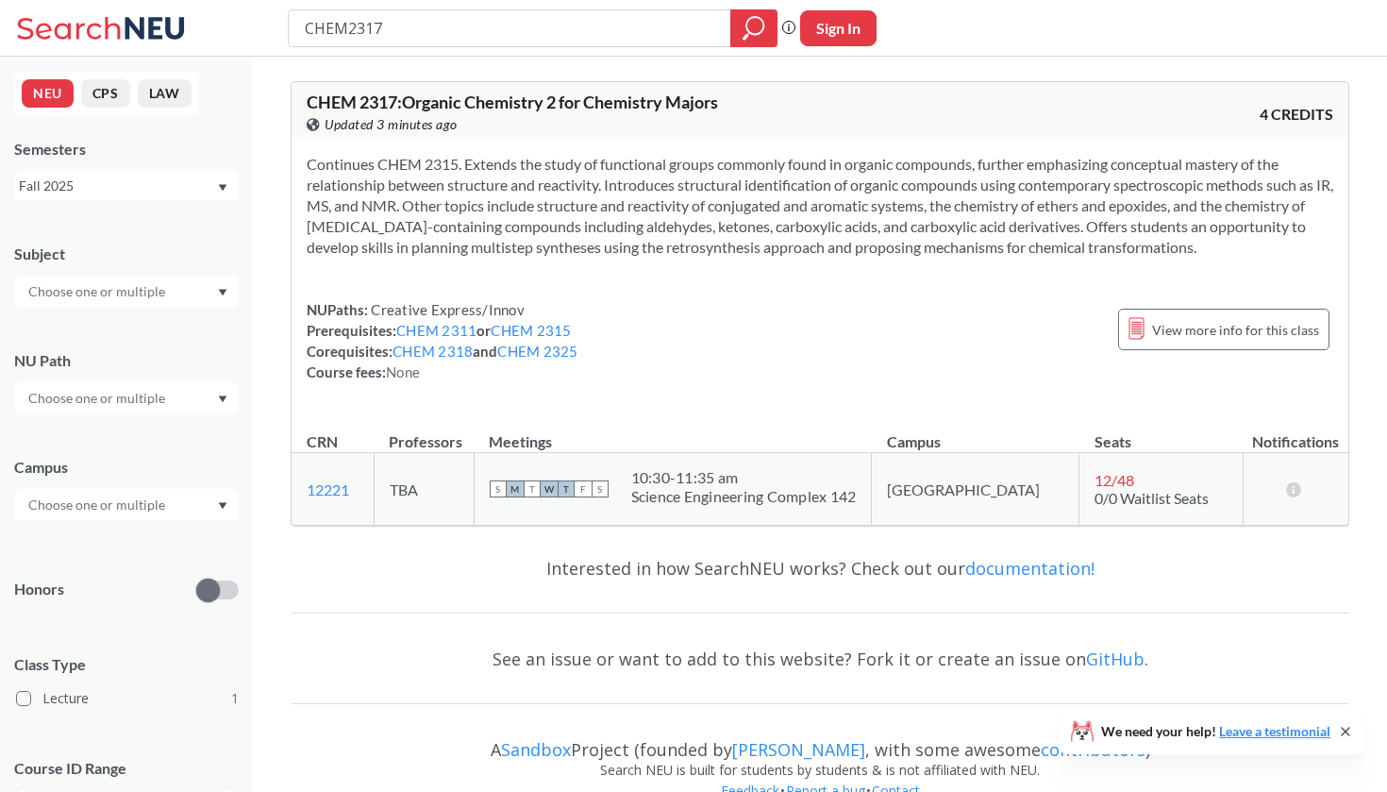
type input "biochemistry"
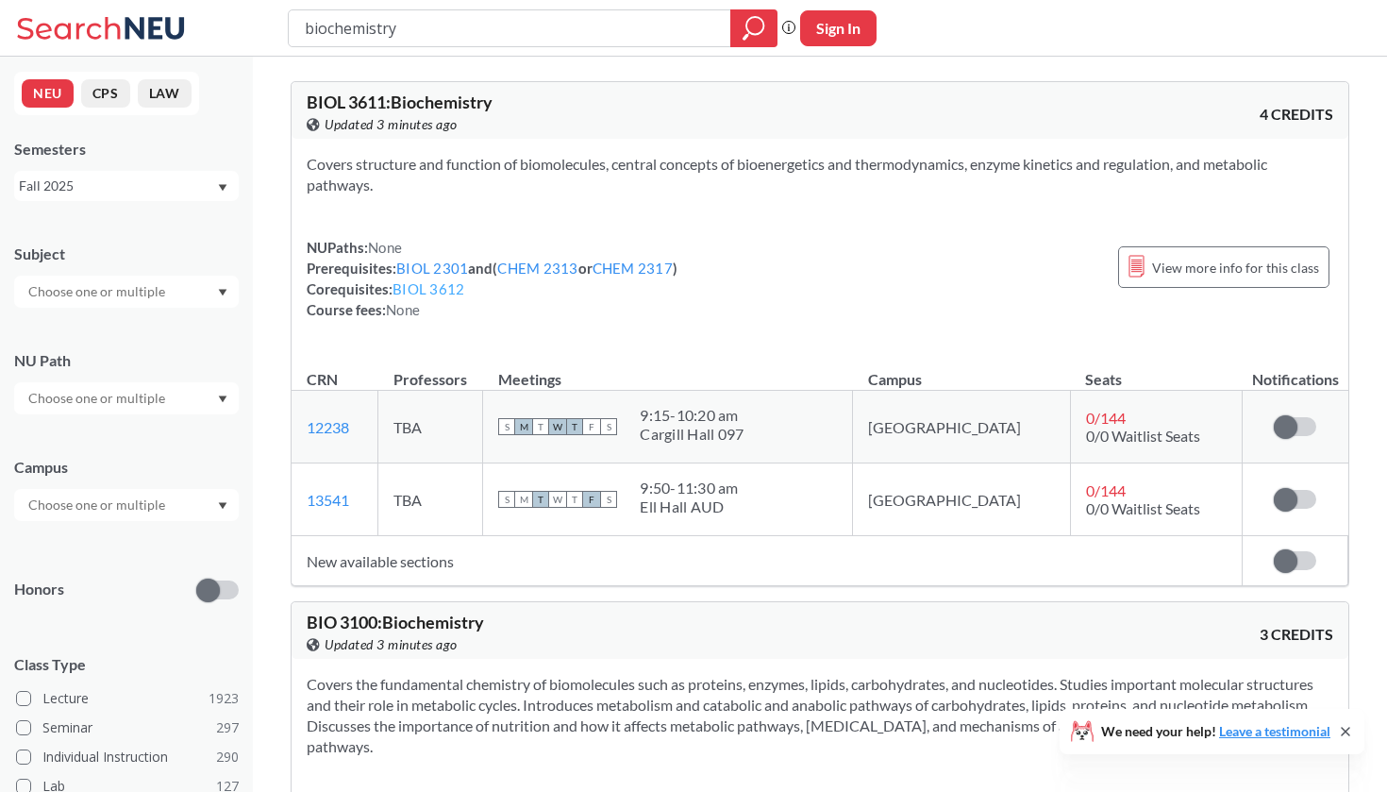
click at [438, 286] on link "BIOL 3612" at bounding box center [428, 288] width 72 height 17
type input "biochemistry"
click at [444, 263] on link "BIOL 2301" at bounding box center [432, 267] width 72 height 17
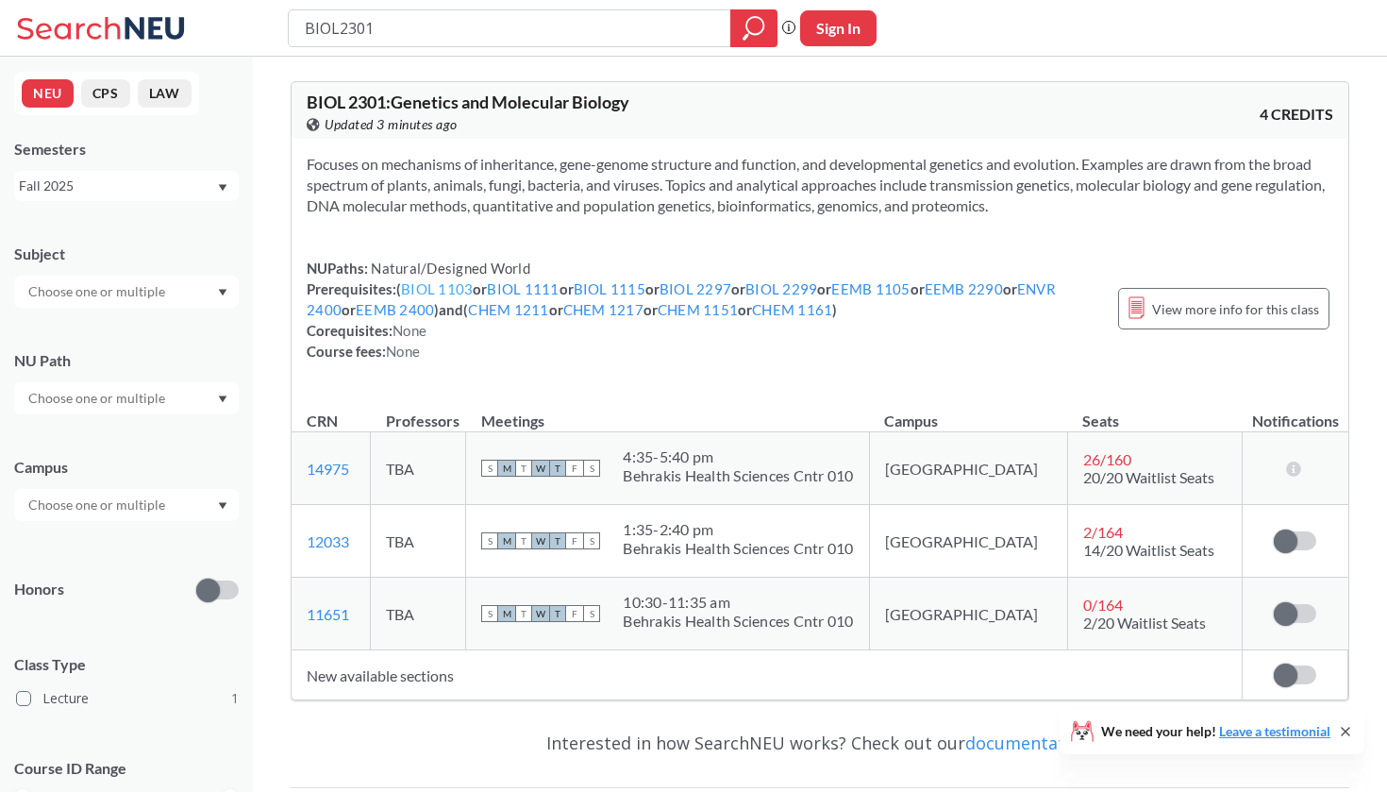
click at [452, 291] on link "BIOL 1103" at bounding box center [437, 288] width 72 height 17
click at [539, 286] on link "BIOL 1111" at bounding box center [523, 288] width 72 height 17
click at [390, 33] on input "BIOL2301" at bounding box center [510, 28] width 414 height 32
type input "B"
type input "organic chemistry"
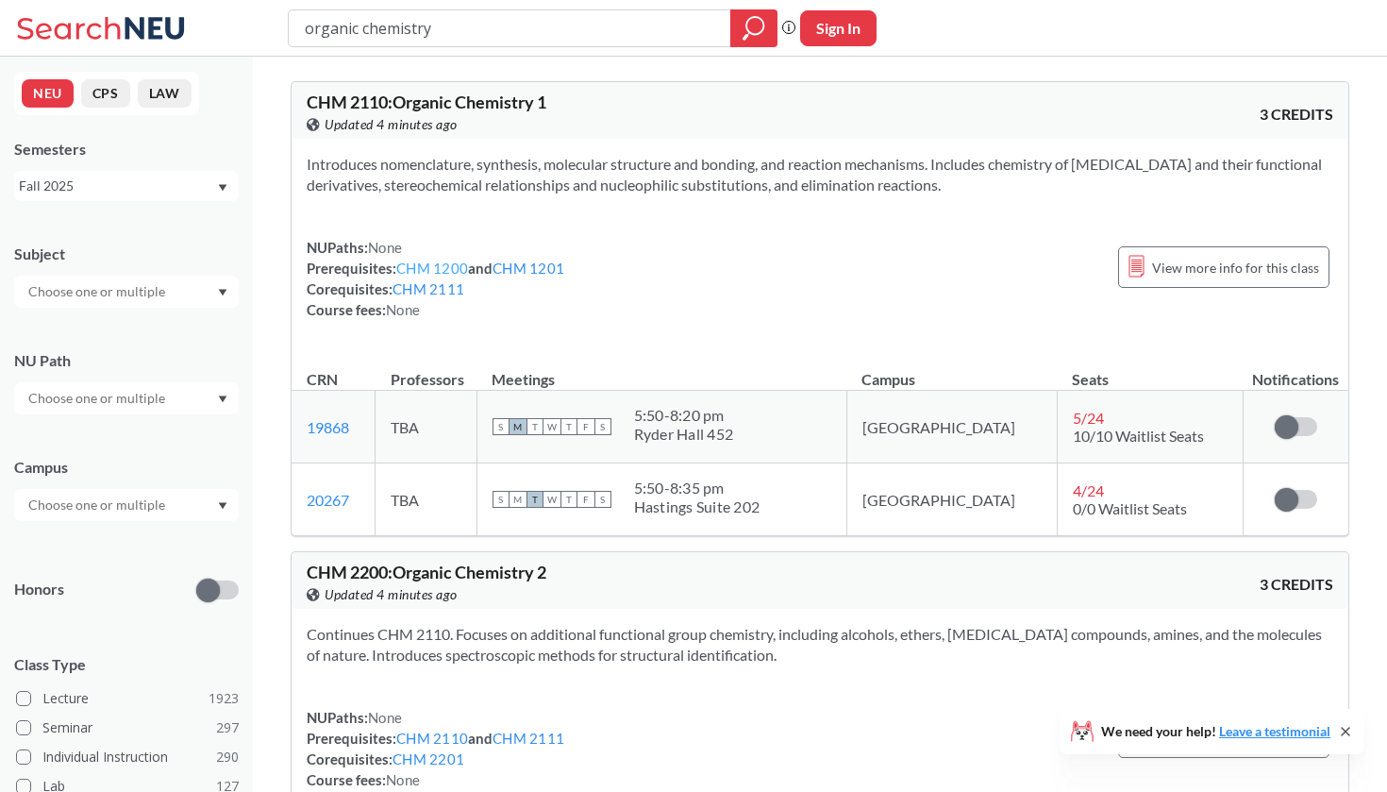
click at [446, 270] on link "CHM 1200" at bounding box center [432, 267] width 72 height 17
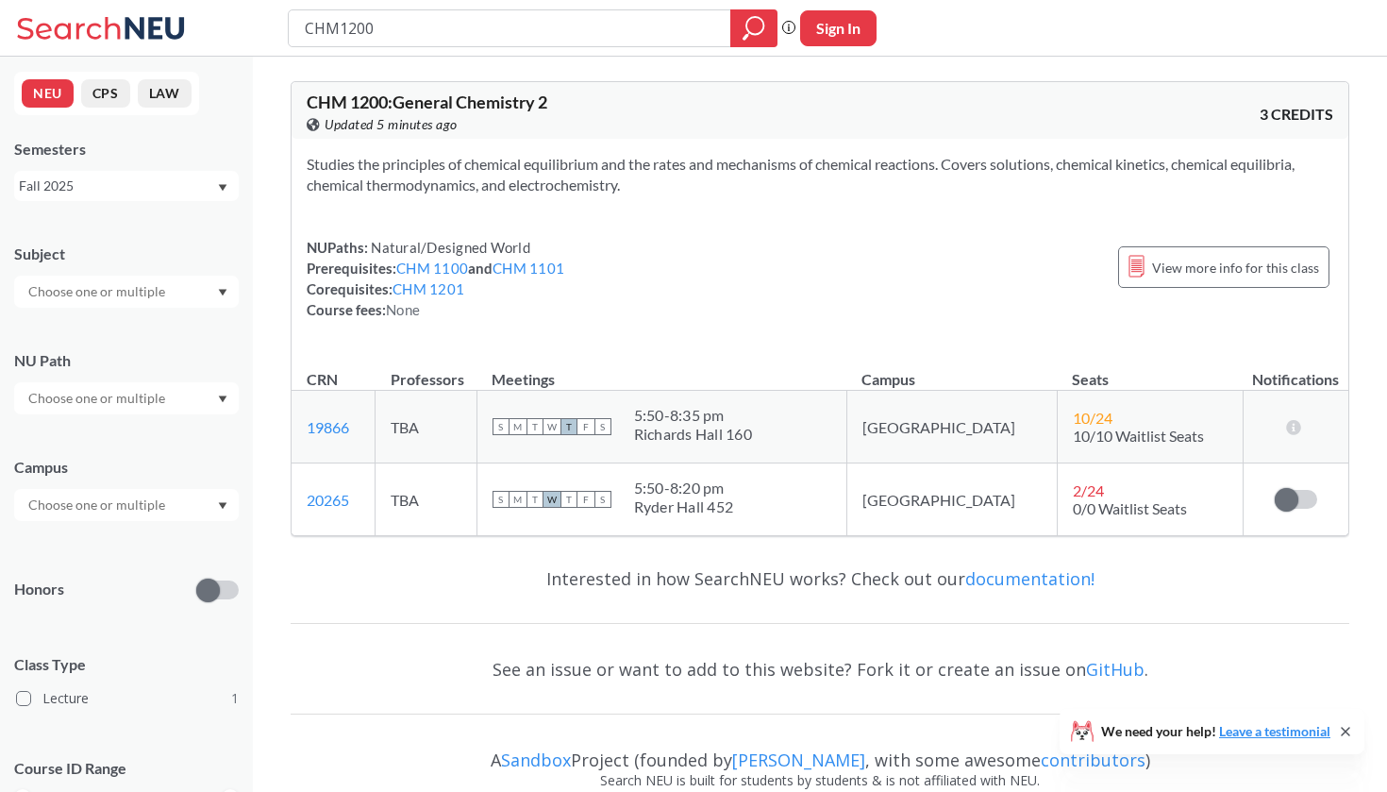
scroll to position [1, 0]
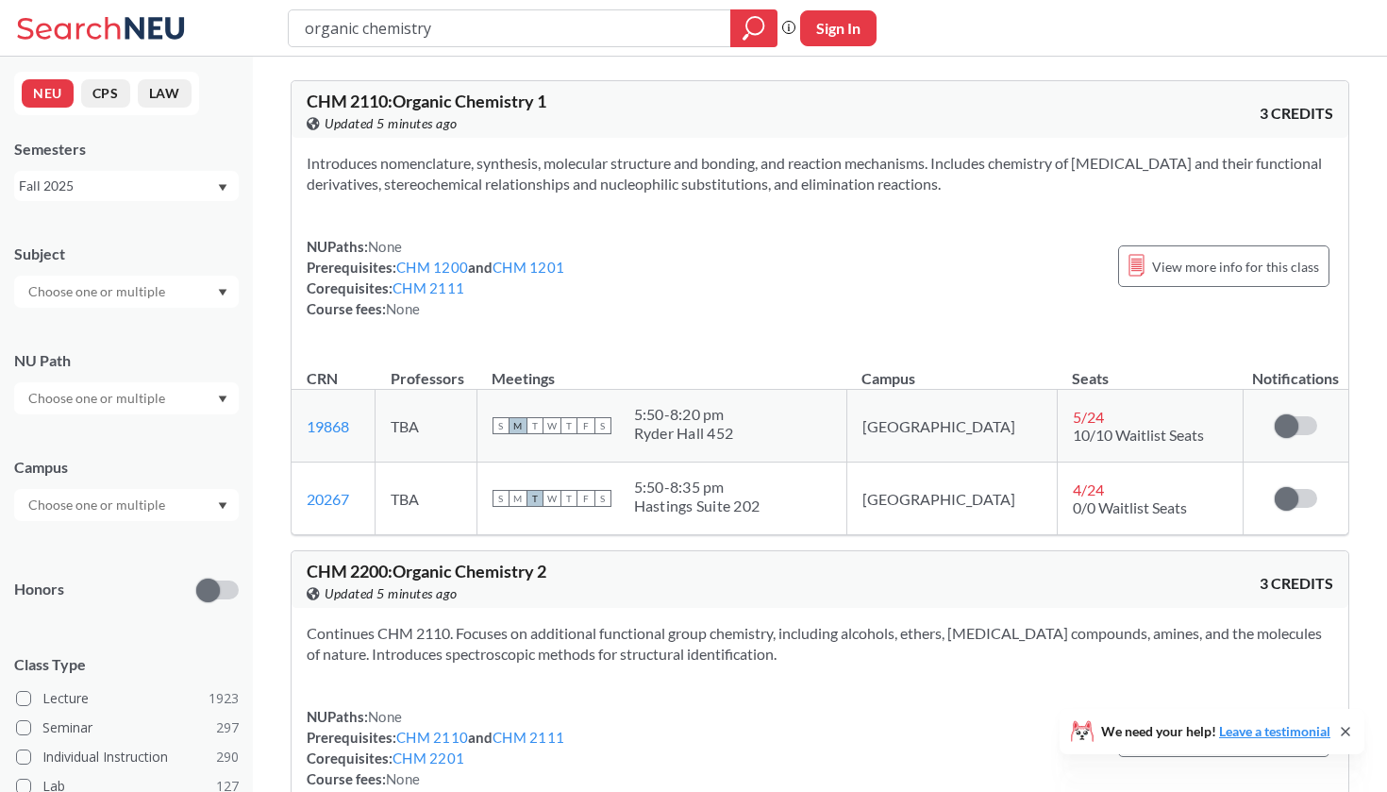
type input "organic chemistry"
click at [540, 268] on link "CHM 1201" at bounding box center [528, 267] width 72 height 17
click at [415, 266] on link "CHM 1200" at bounding box center [432, 267] width 72 height 17
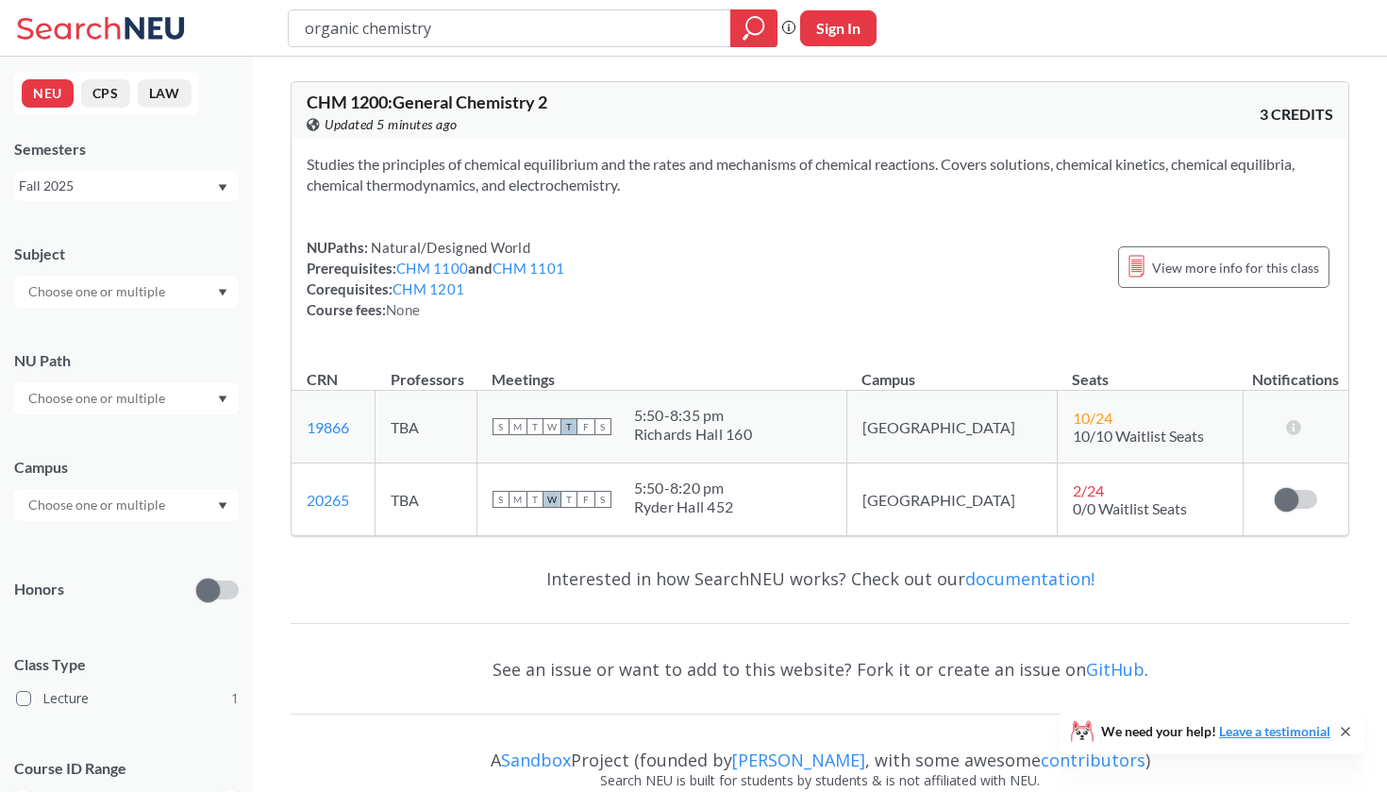
type input "CHM1200"
click at [418, 265] on link "CHM 1100" at bounding box center [432, 267] width 72 height 17
type input "organic chemistry"
